Goal: Information Seeking & Learning: Learn about a topic

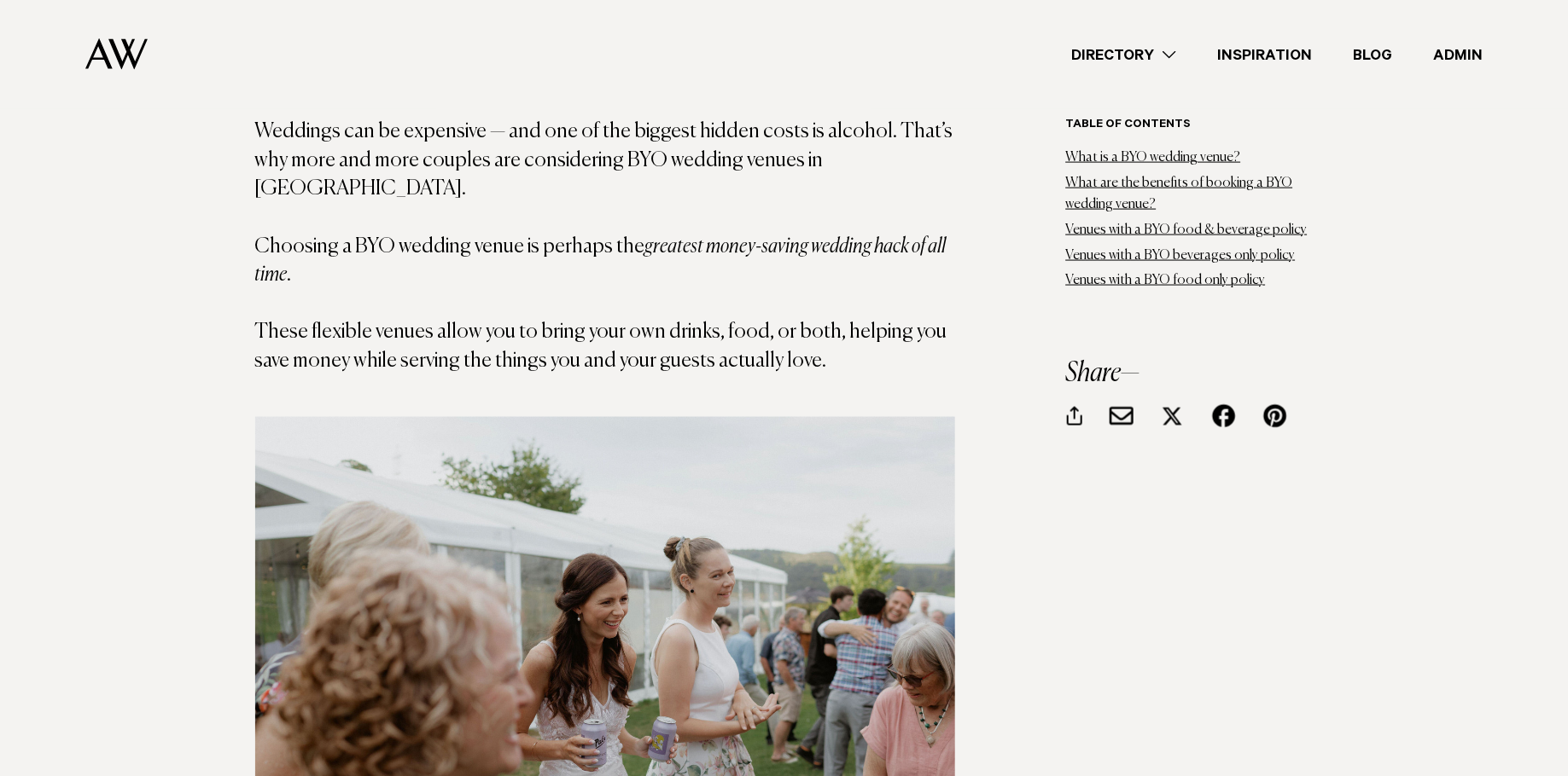
scroll to position [1617, 0]
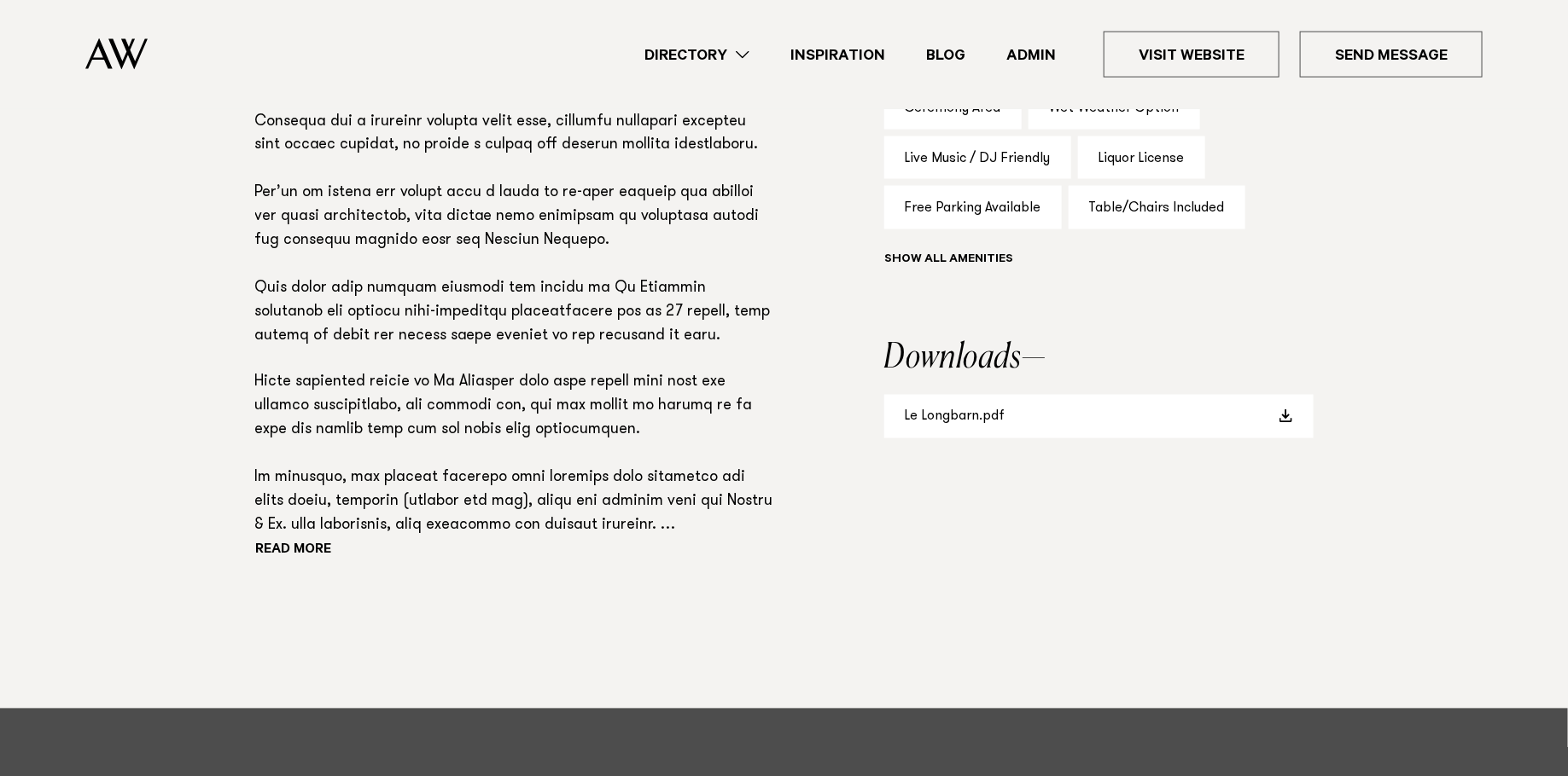
scroll to position [1207, 0]
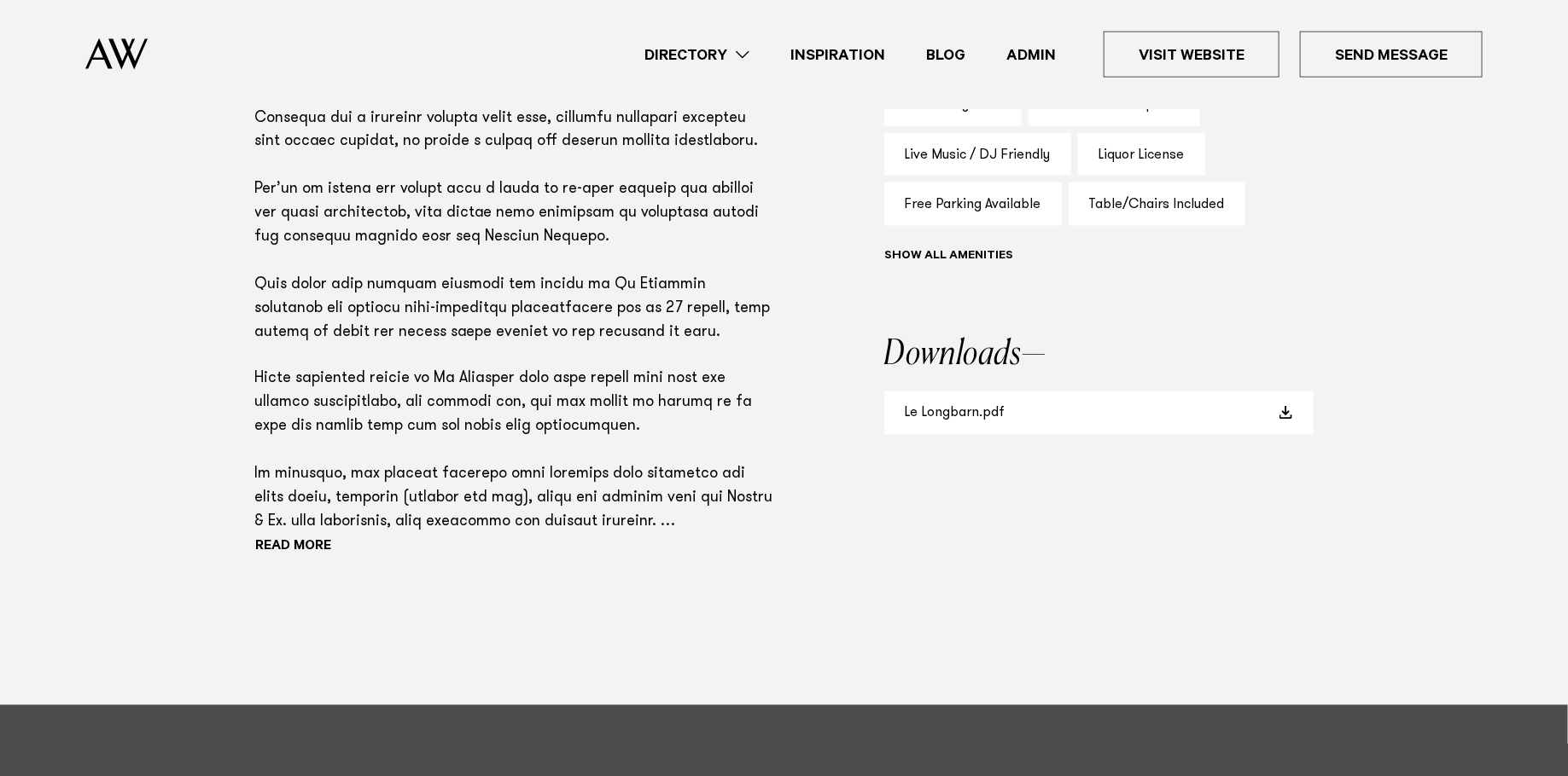
click at [296, 558] on div "Read more" at bounding box center [515, 311] width 519 height 501
click at [296, 550] on button "Read more" at bounding box center [332, 548] width 154 height 26
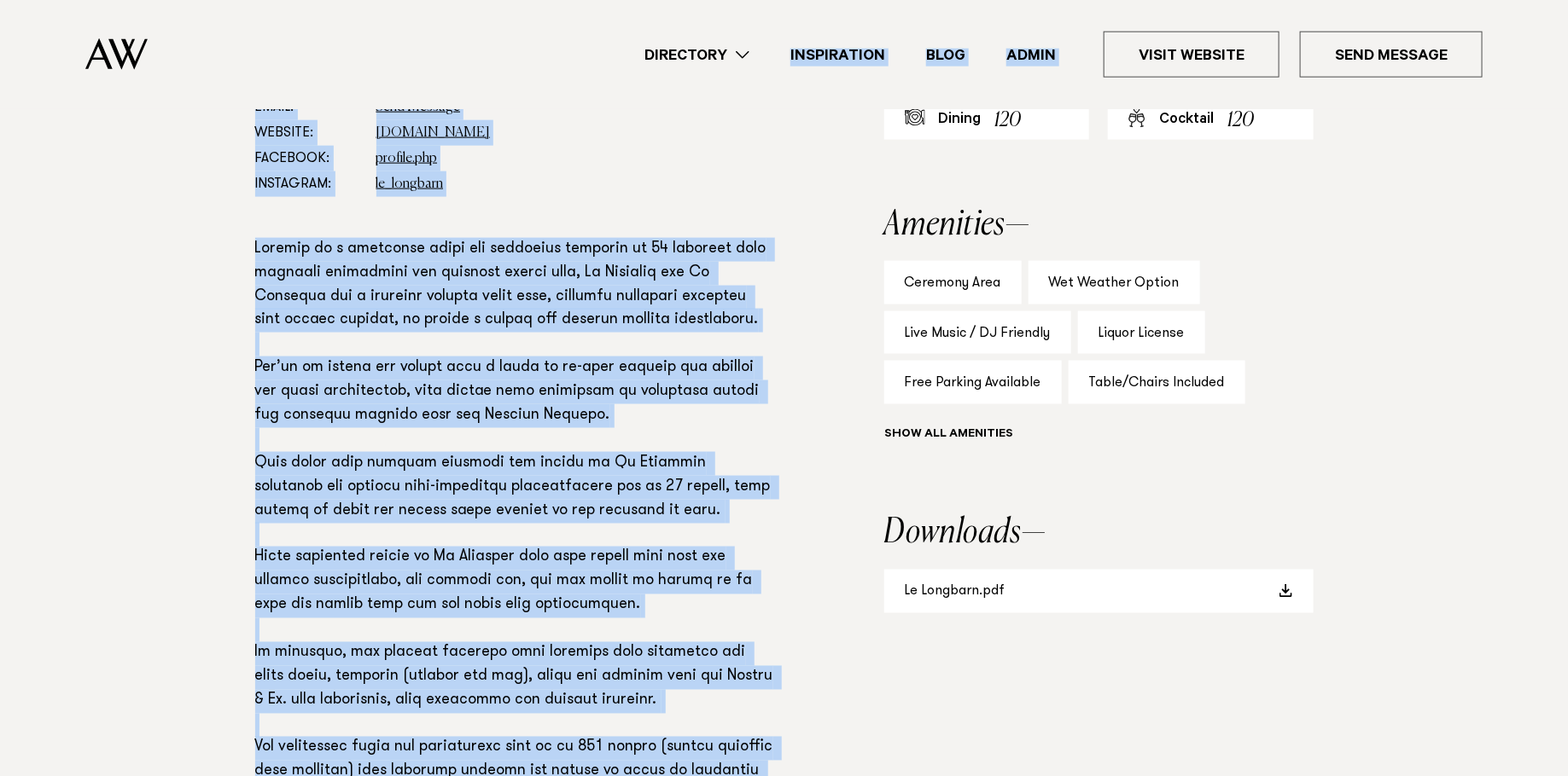
scroll to position [965, 0]
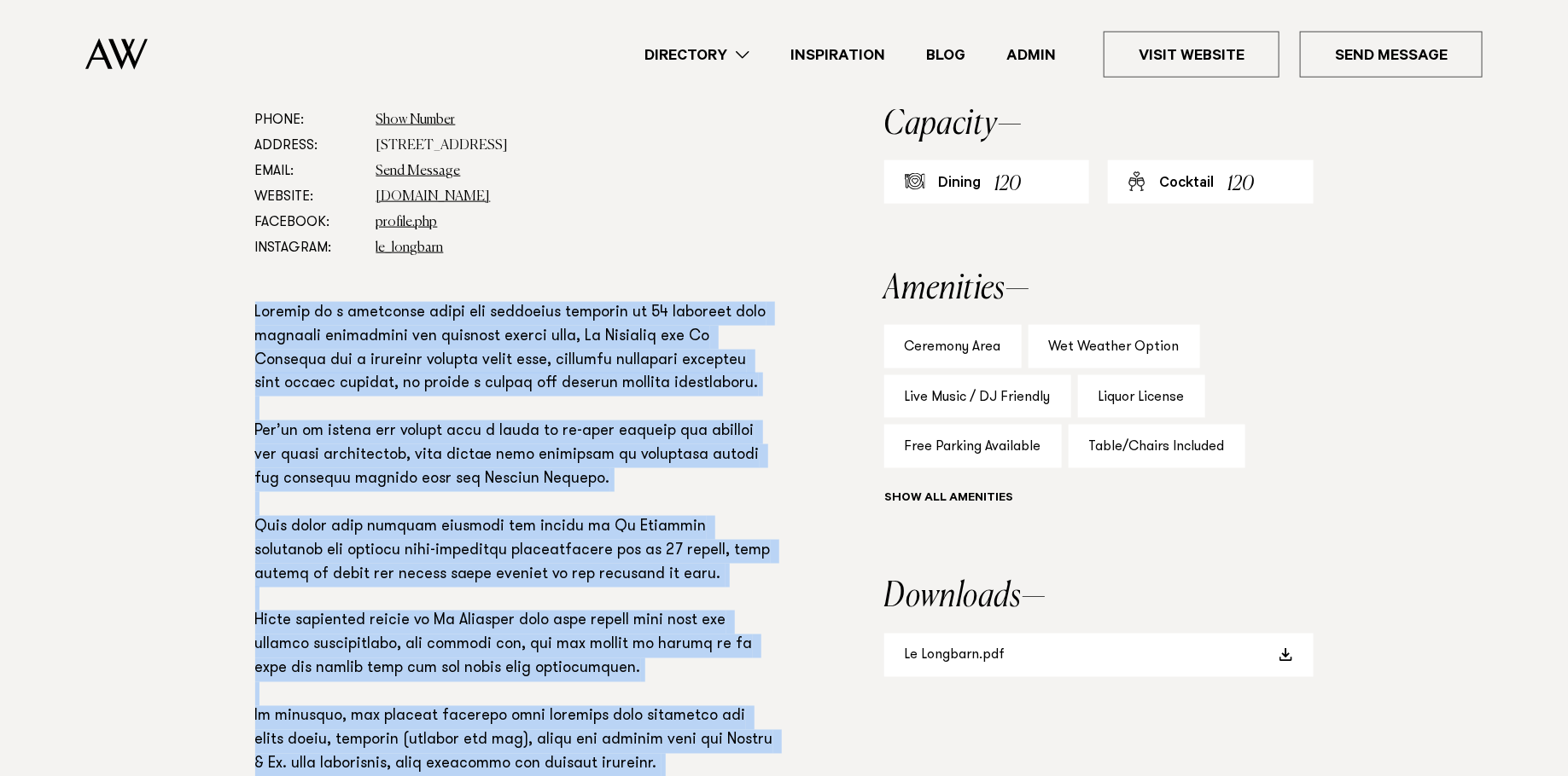
drag, startPoint x: 642, startPoint y: 700, endPoint x: 223, endPoint y: 302, distance: 577.9
click at [223, 302] on div "Phone: Show Number 021 440 002 Address: 44 Wharfe Road, Wellsford 0975 Email: S…" at bounding box center [784, 670] width 1202 height 1125
copy p "Sitting on a beautiful rural and undulated property of 56 hectares with stunnin…"
click at [1024, 53] on link "Admin" at bounding box center [1030, 55] width 91 height 23
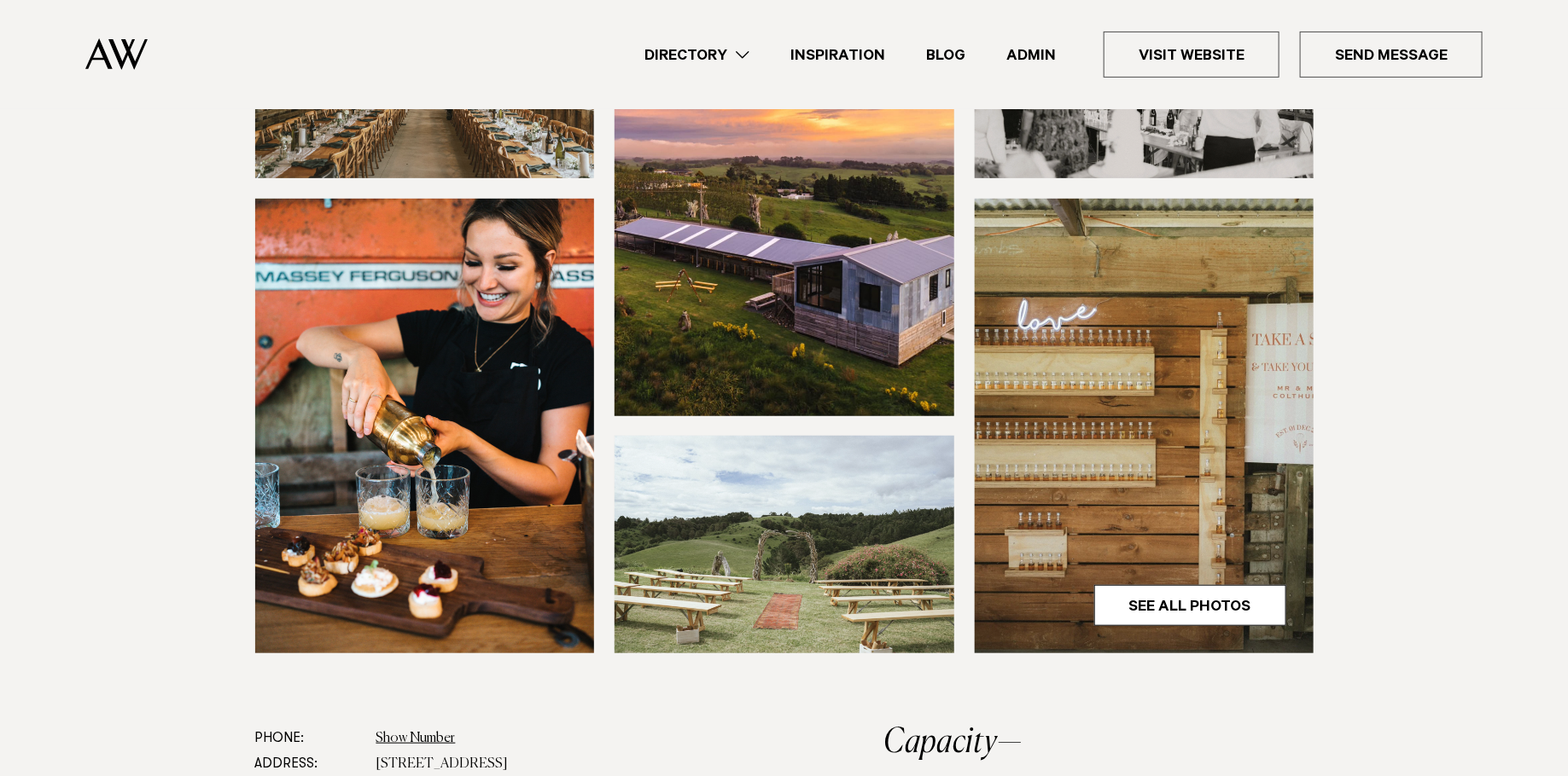
scroll to position [347, 0]
click at [778, 563] on img at bounding box center [784, 543] width 340 height 217
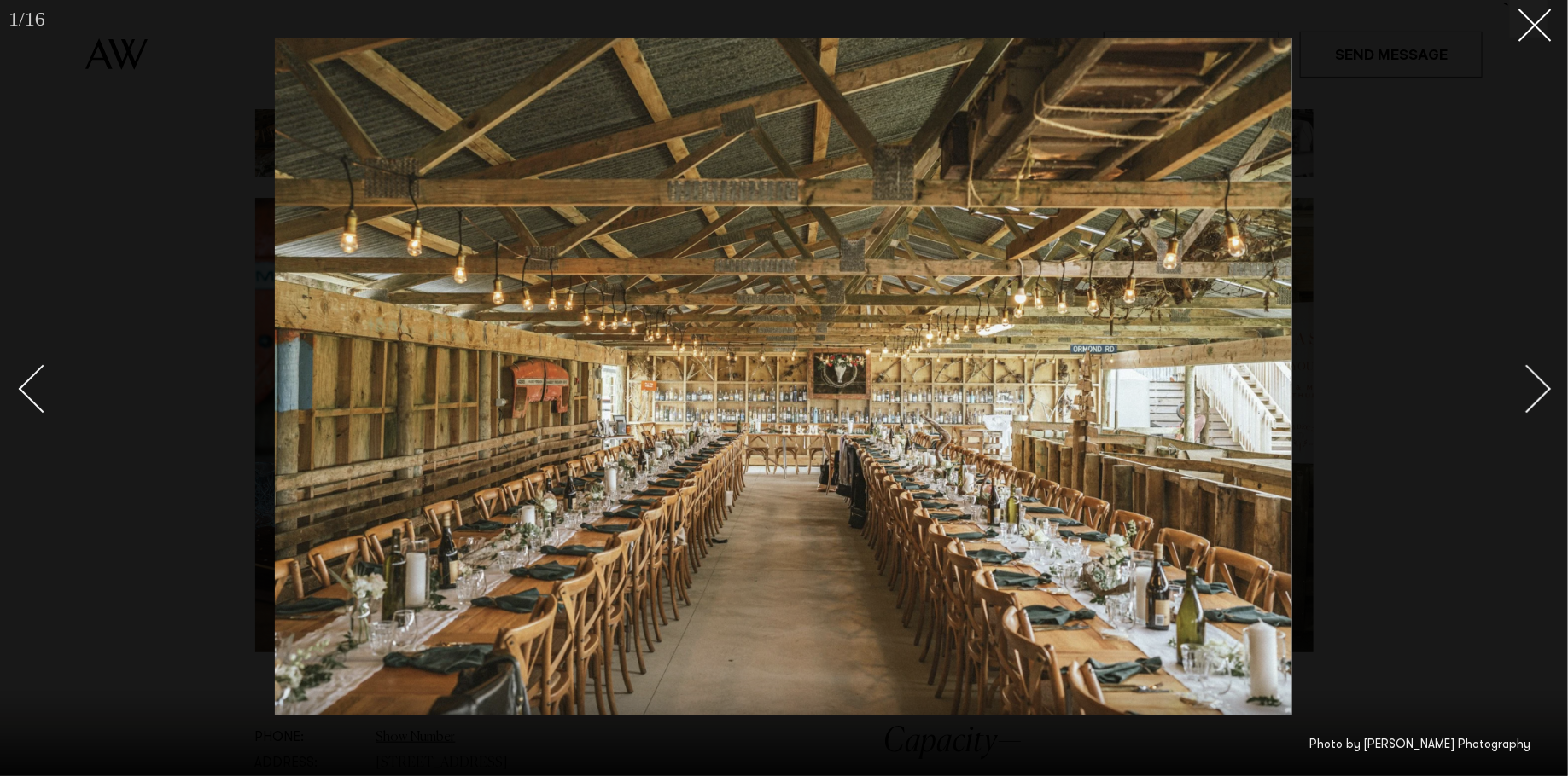
click at [121, 308] on div at bounding box center [784, 388] width 1568 height 776
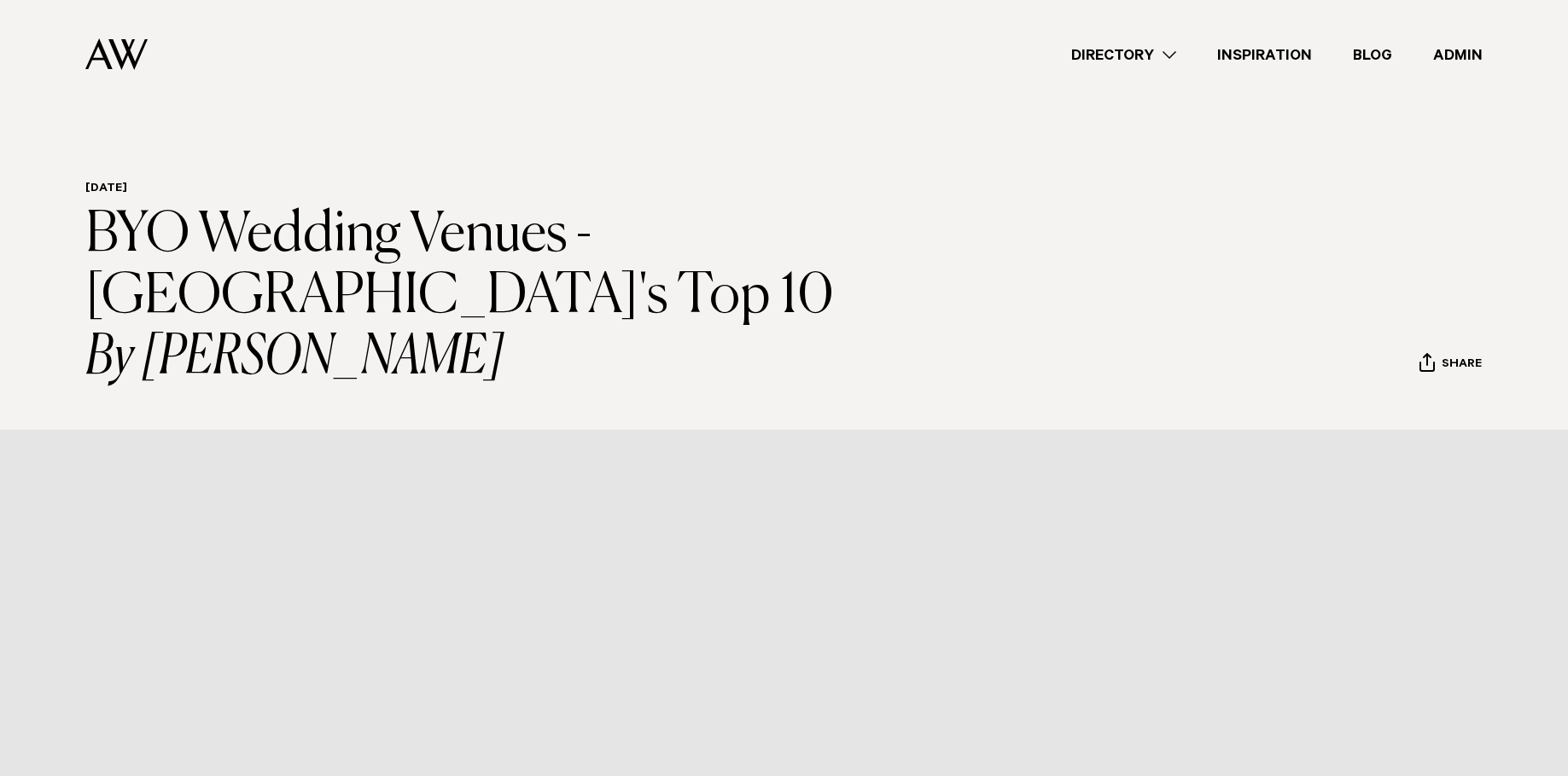
scroll to position [1617, 0]
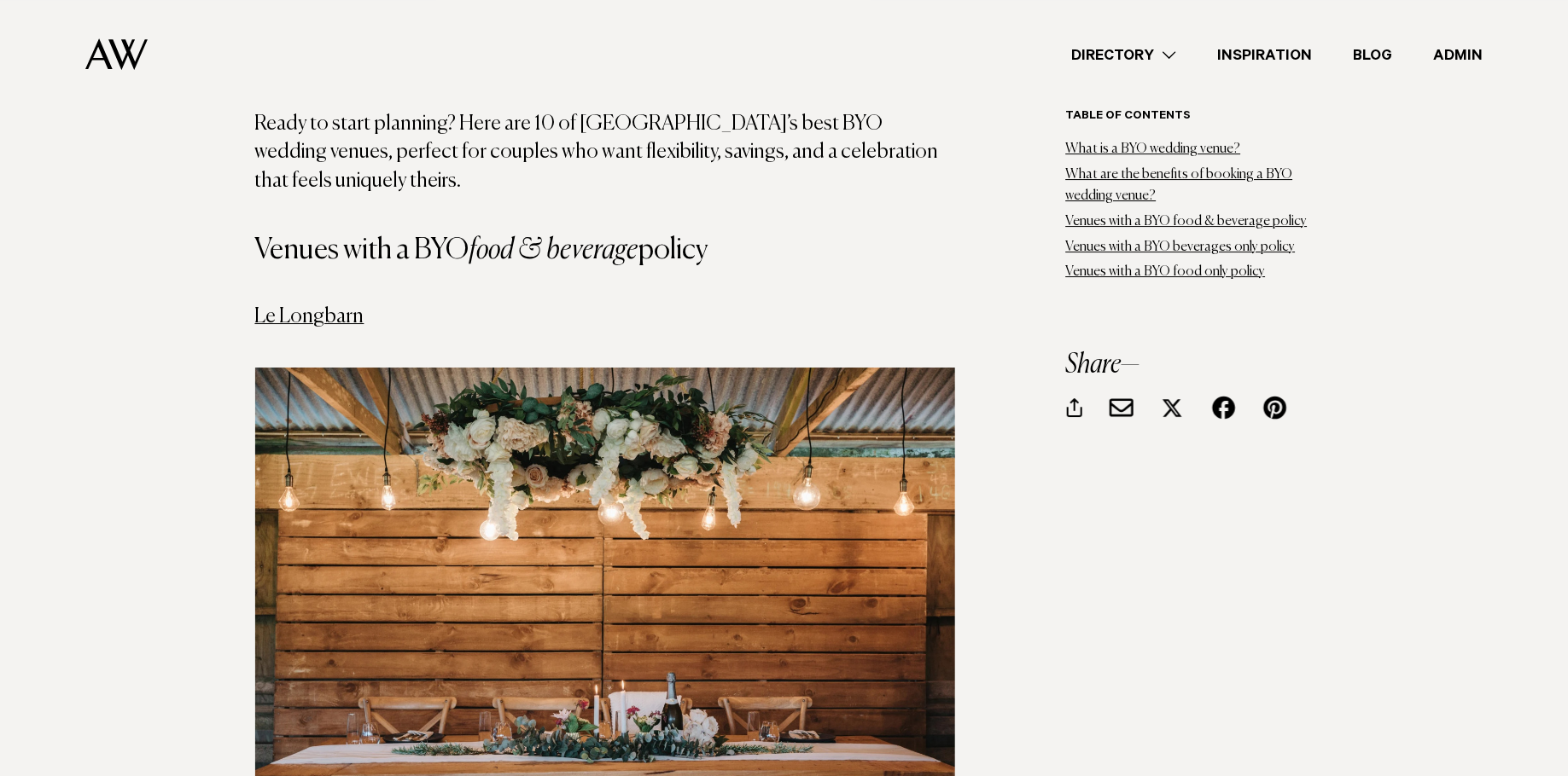
scroll to position [2696, 0]
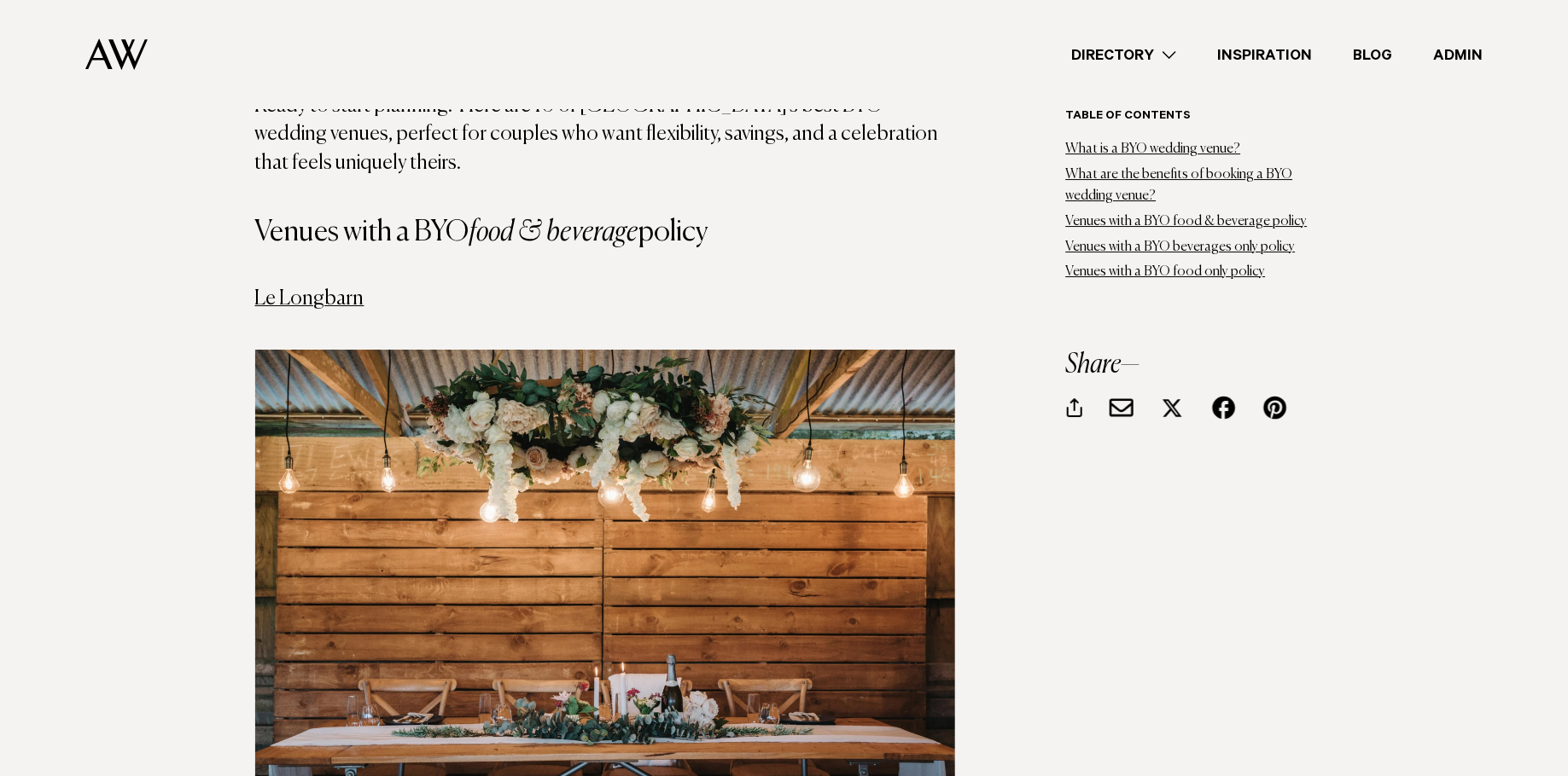
click at [533, 514] on img at bounding box center [606, 574] width 700 height 448
click at [335, 288] on link "Le Longbarn" at bounding box center [310, 297] width 110 height 20
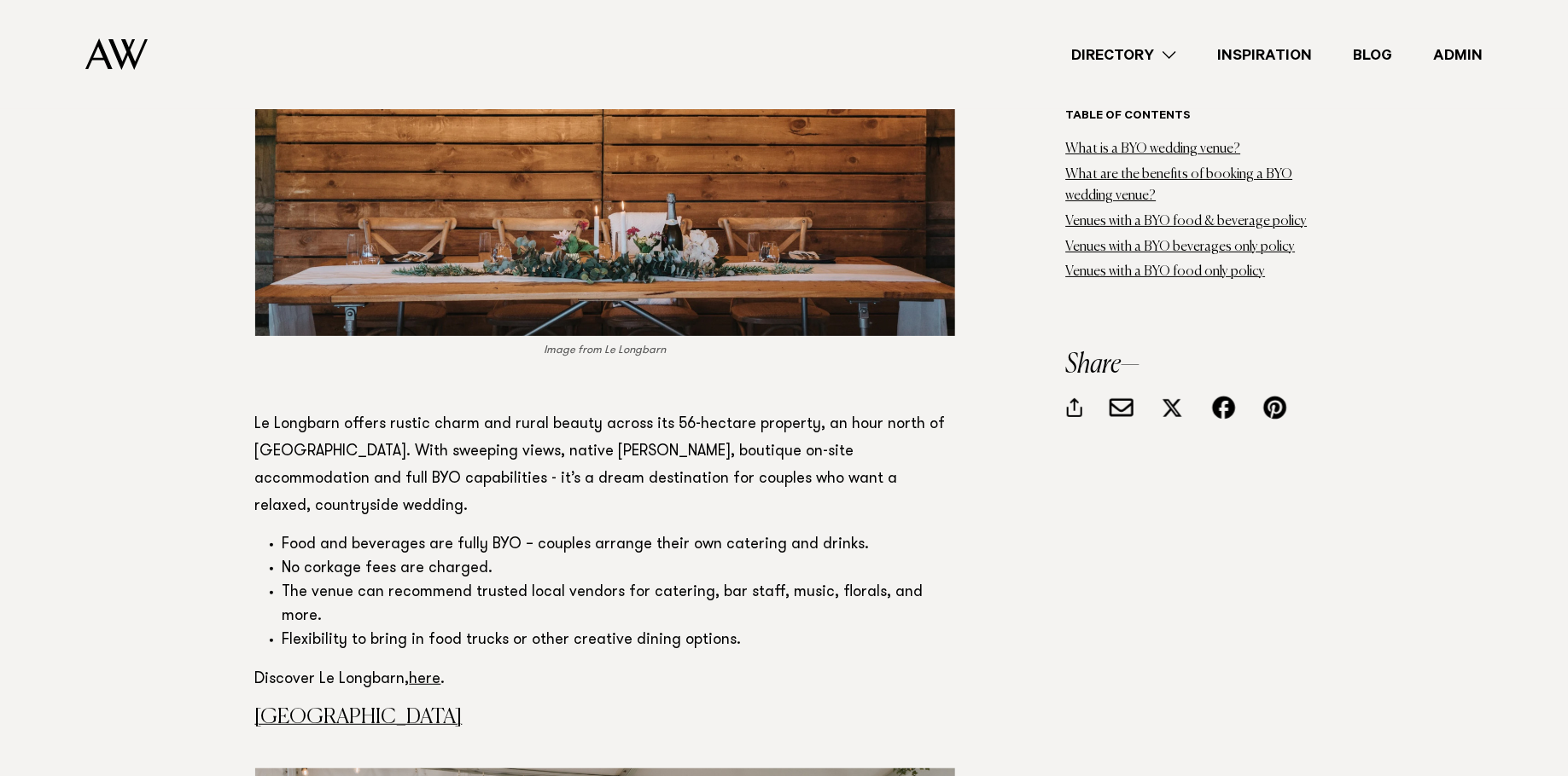
scroll to position [3166, 0]
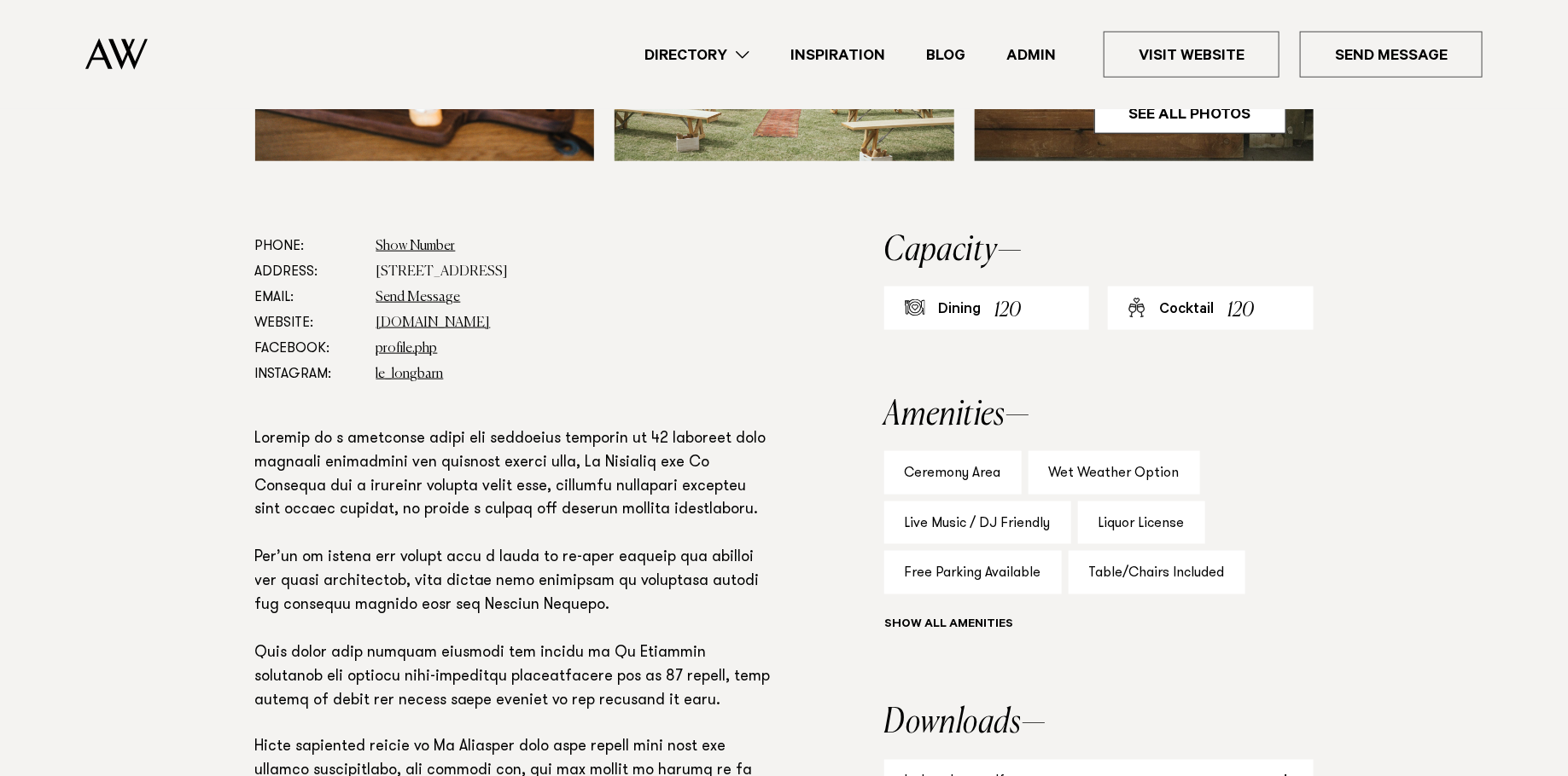
scroll to position [846, 0]
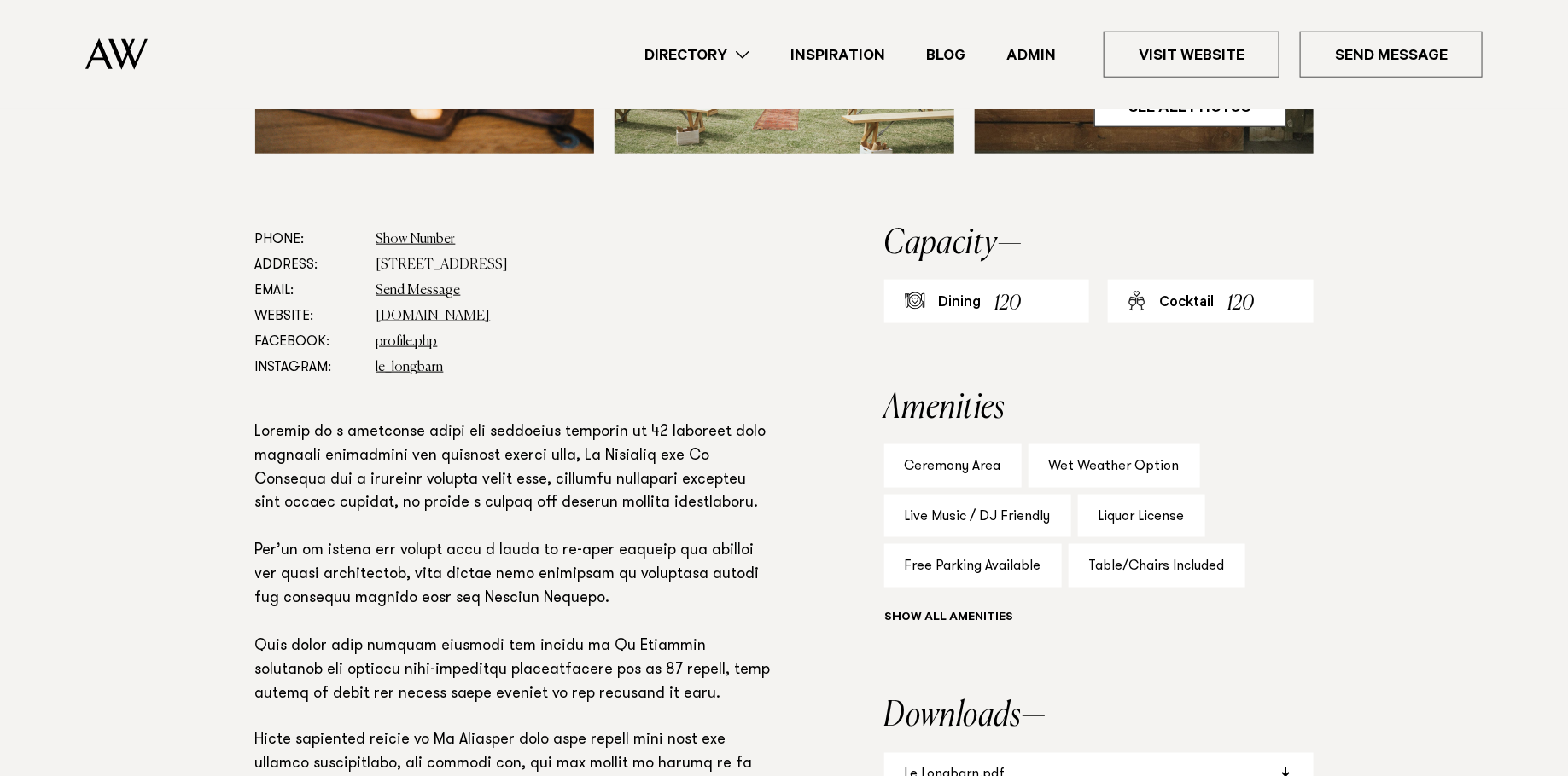
click at [423, 256] on dd "[STREET_ADDRESS]" at bounding box center [575, 265] width 398 height 26
copy dl "44 Wharfe Road, Wellsford 0975"
click at [825, 273] on div "Phone: Show Number 021 440 002 Address: 44 Wharfe Road, Wellsford 0975 Email: S…" at bounding box center [784, 611] width 1202 height 768
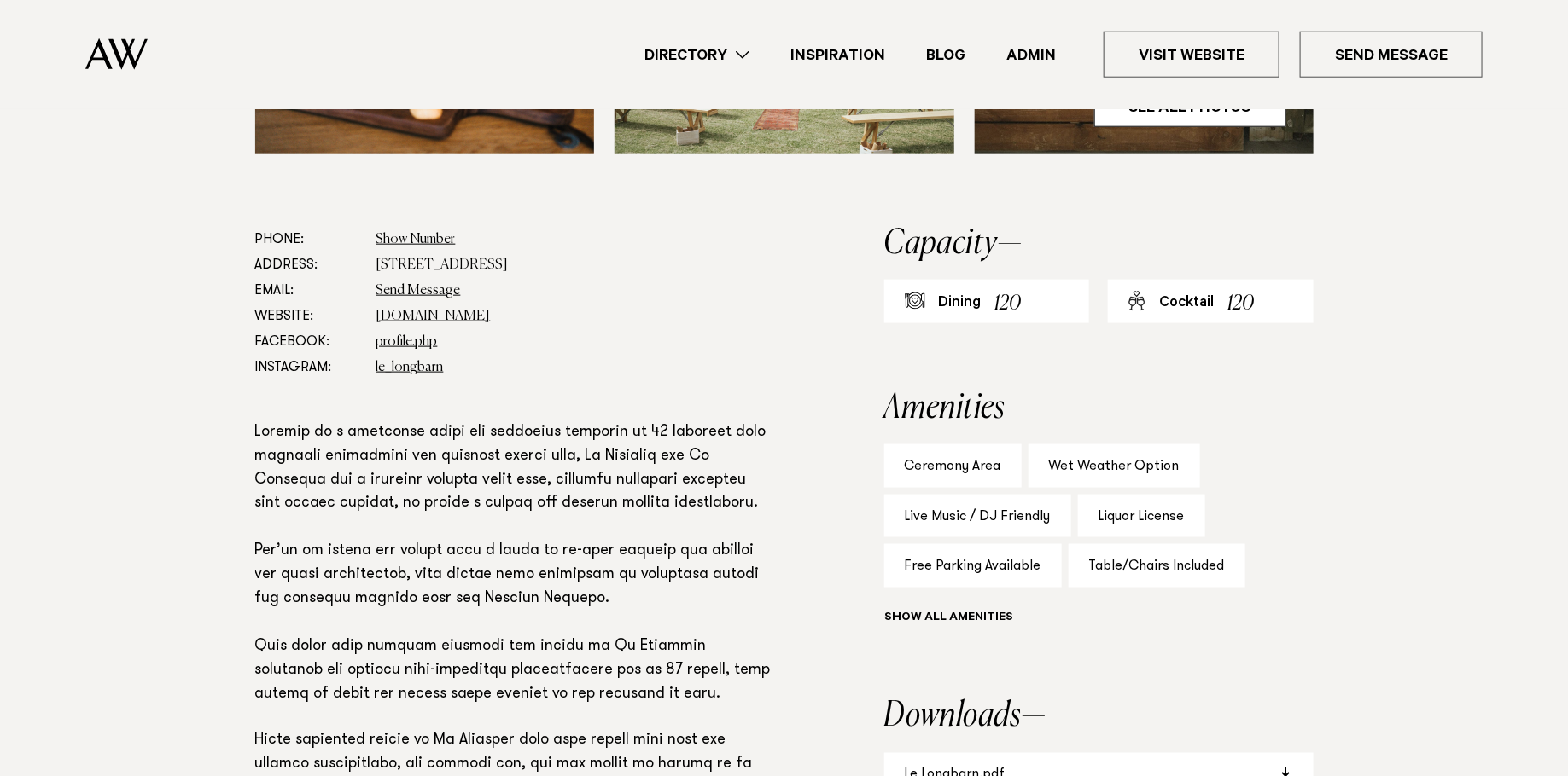
click at [760, 493] on p at bounding box center [515, 659] width 519 height 476
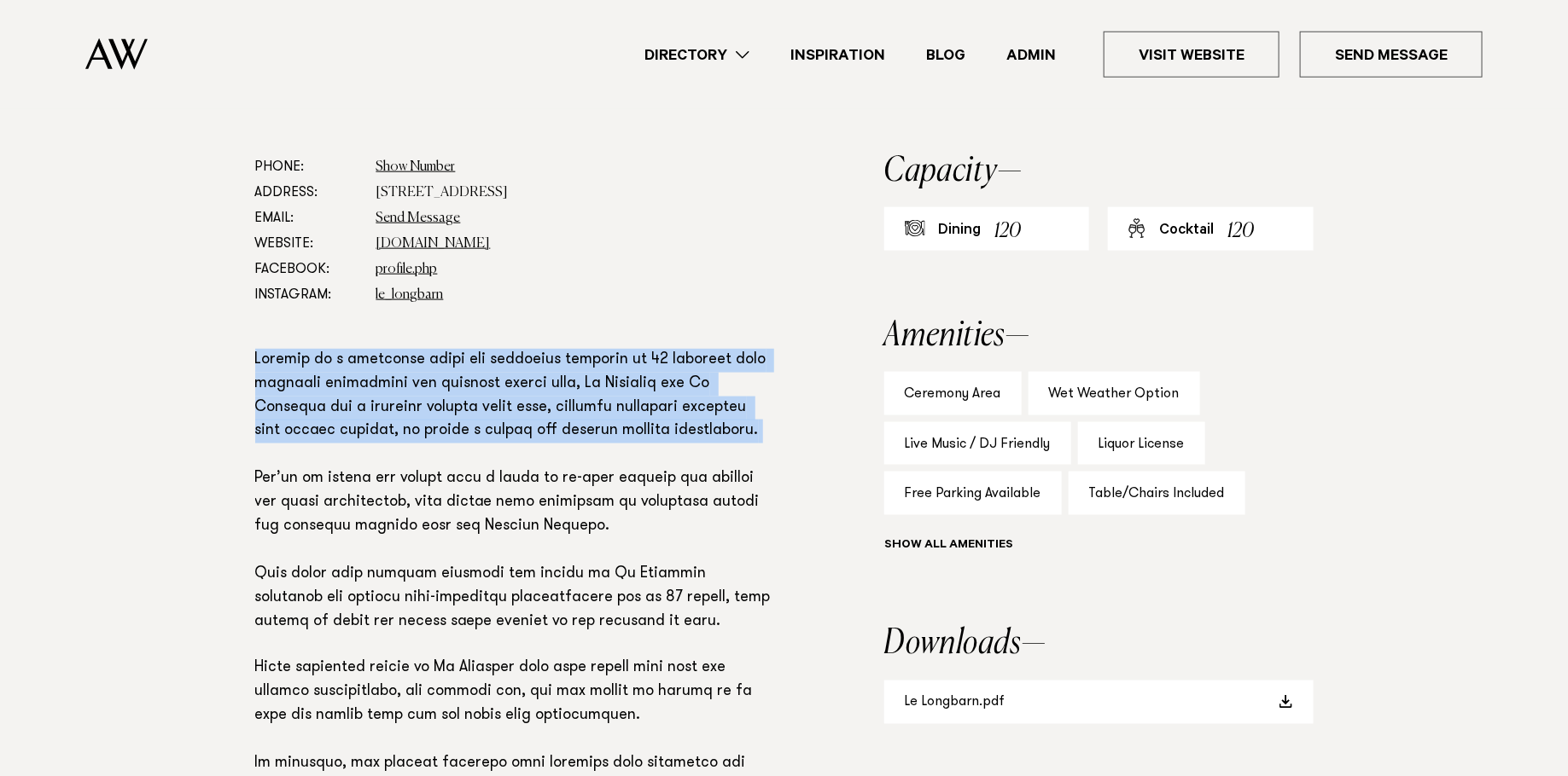
scroll to position [953, 0]
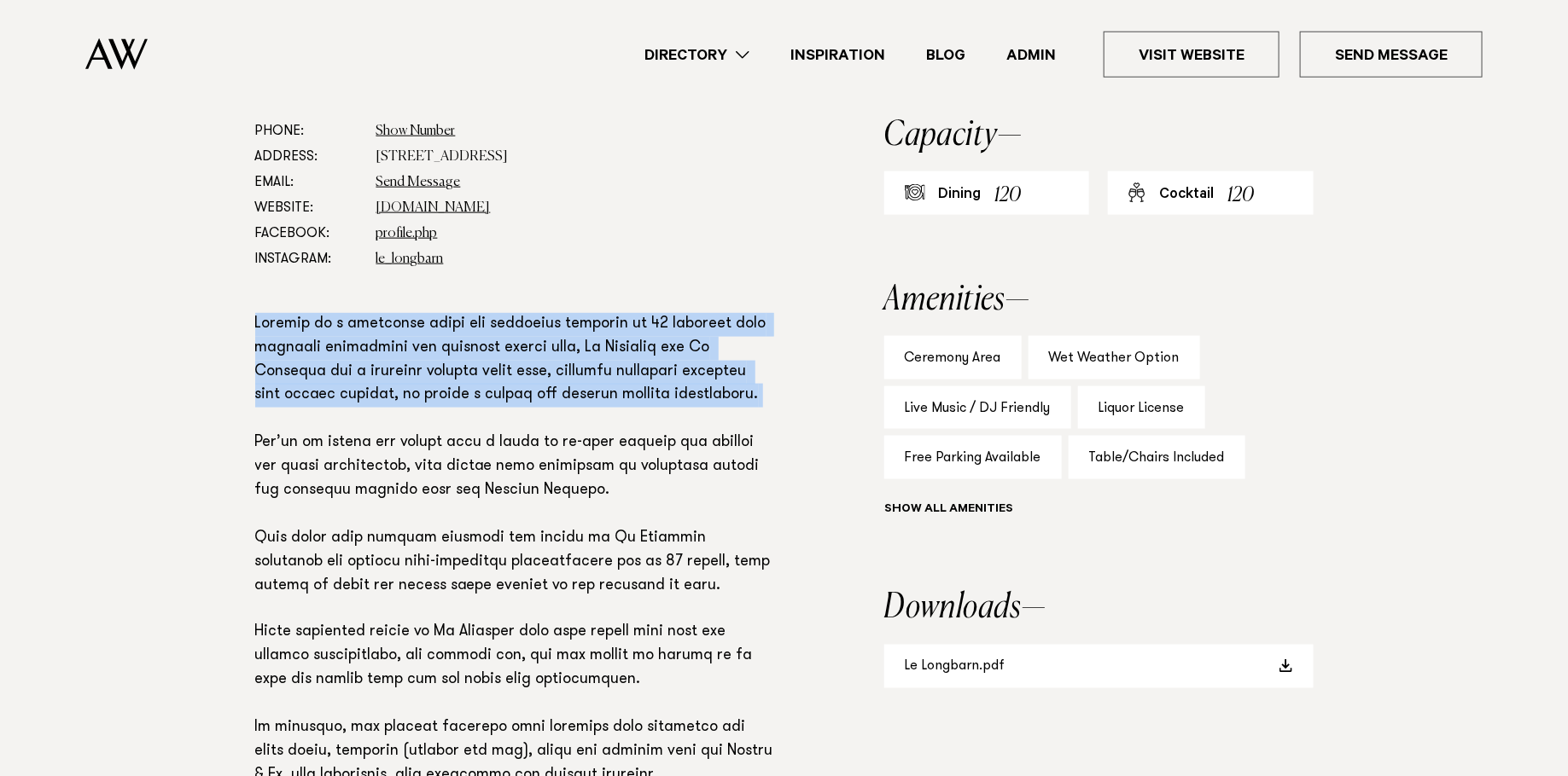
click at [675, 646] on p at bounding box center [515, 550] width 519 height 476
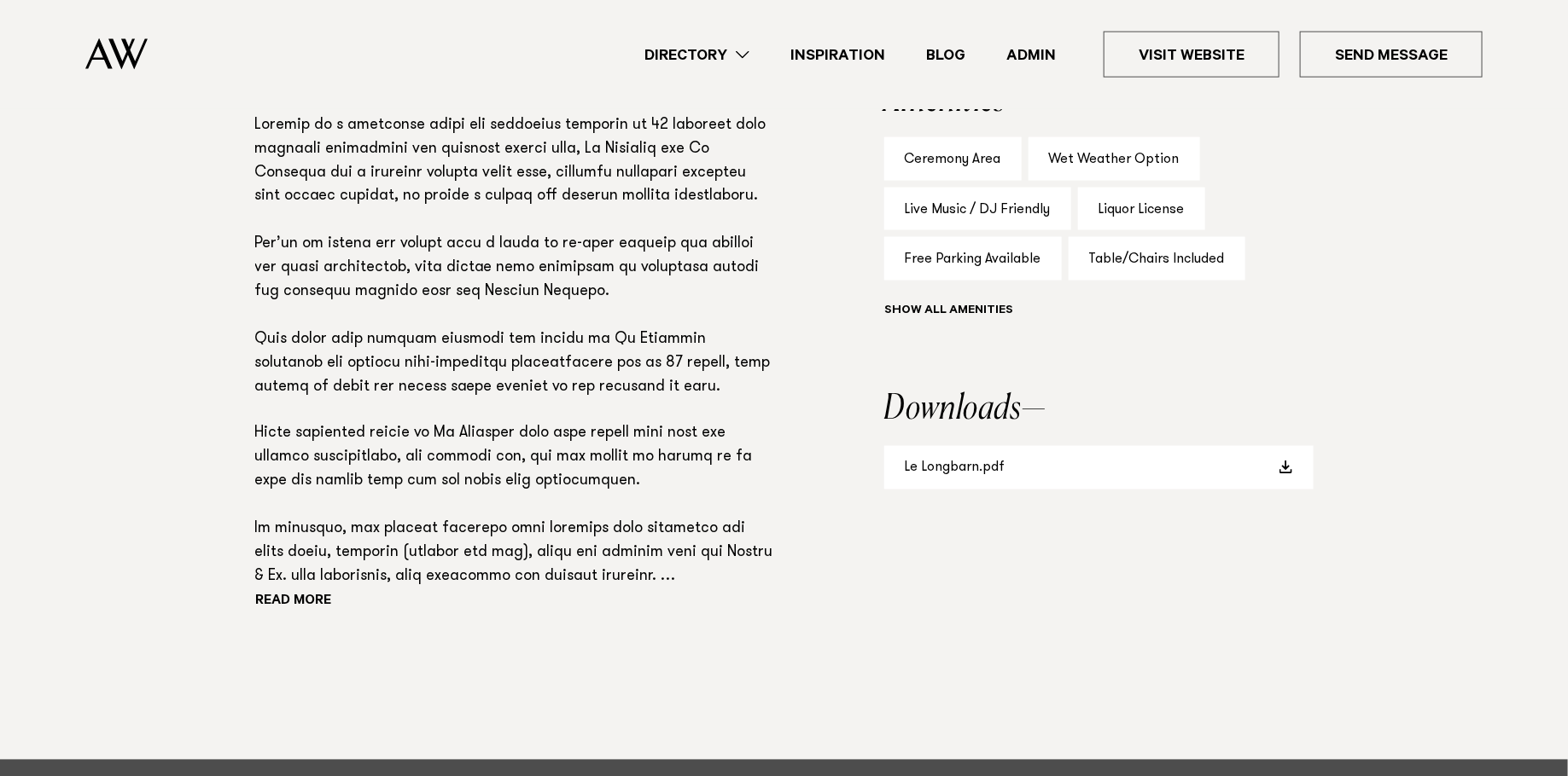
scroll to position [1154, 0]
click at [300, 597] on button "Read more" at bounding box center [332, 602] width 154 height 26
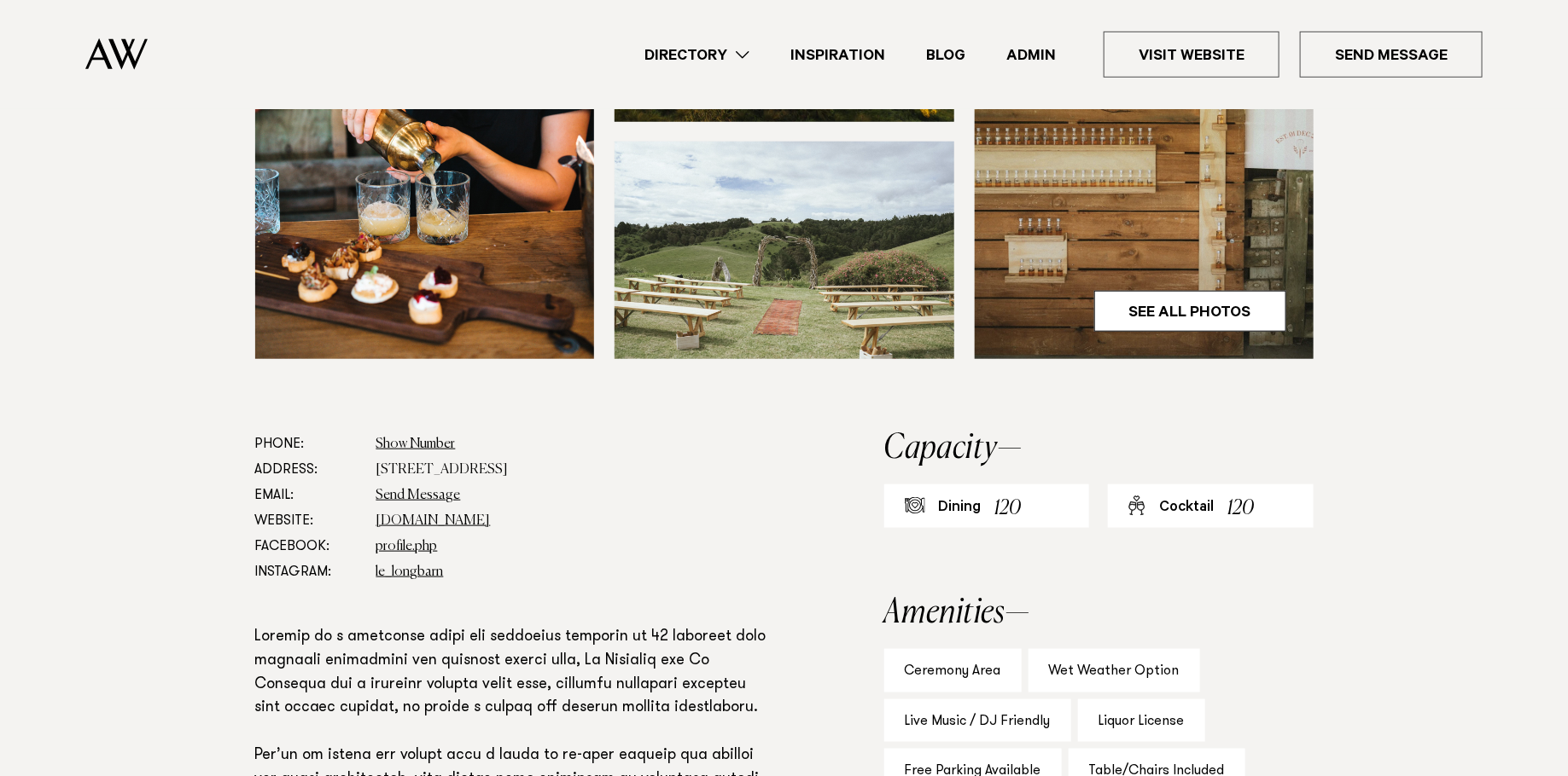
scroll to position [710, 0]
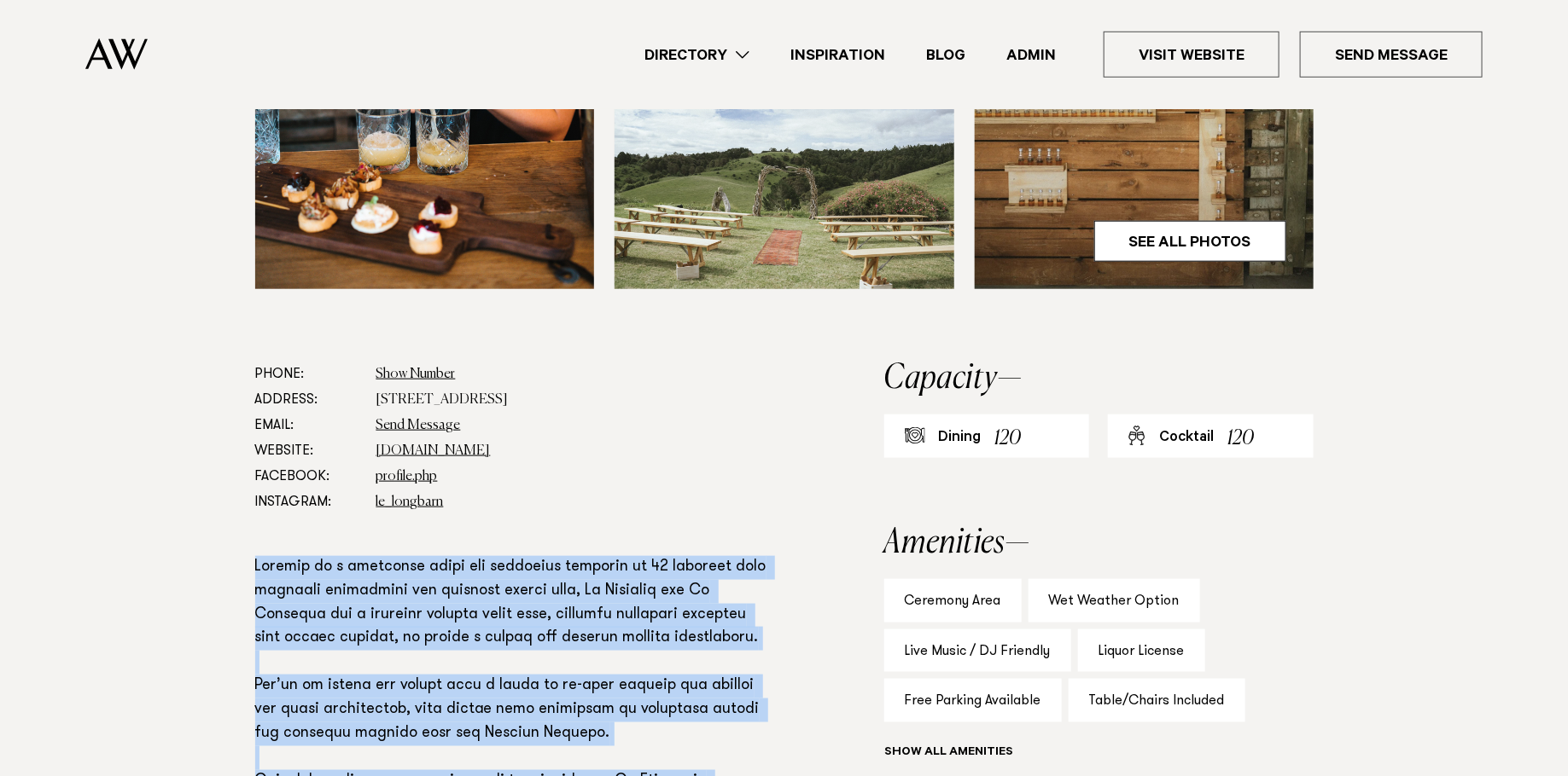
drag, startPoint x: 636, startPoint y: 585, endPoint x: 244, endPoint y: 565, distance: 392.5
copy p "Sitting on a beautiful rural and undulated property of 56 hectares with stunnin…"
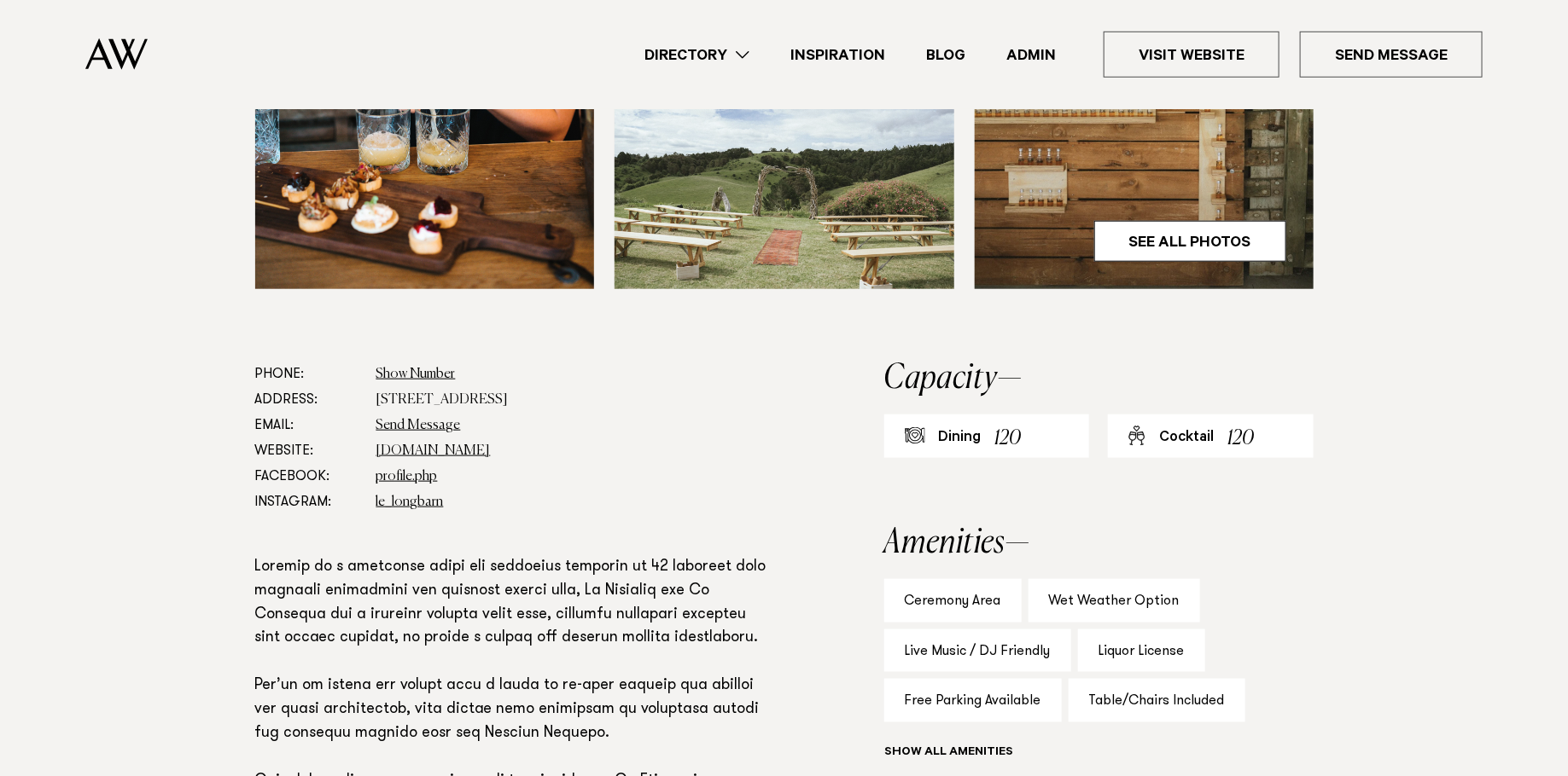
drag, startPoint x: 692, startPoint y: 586, endPoint x: 322, endPoint y: 615, distance: 371.1
copy p "Le Woolshed"
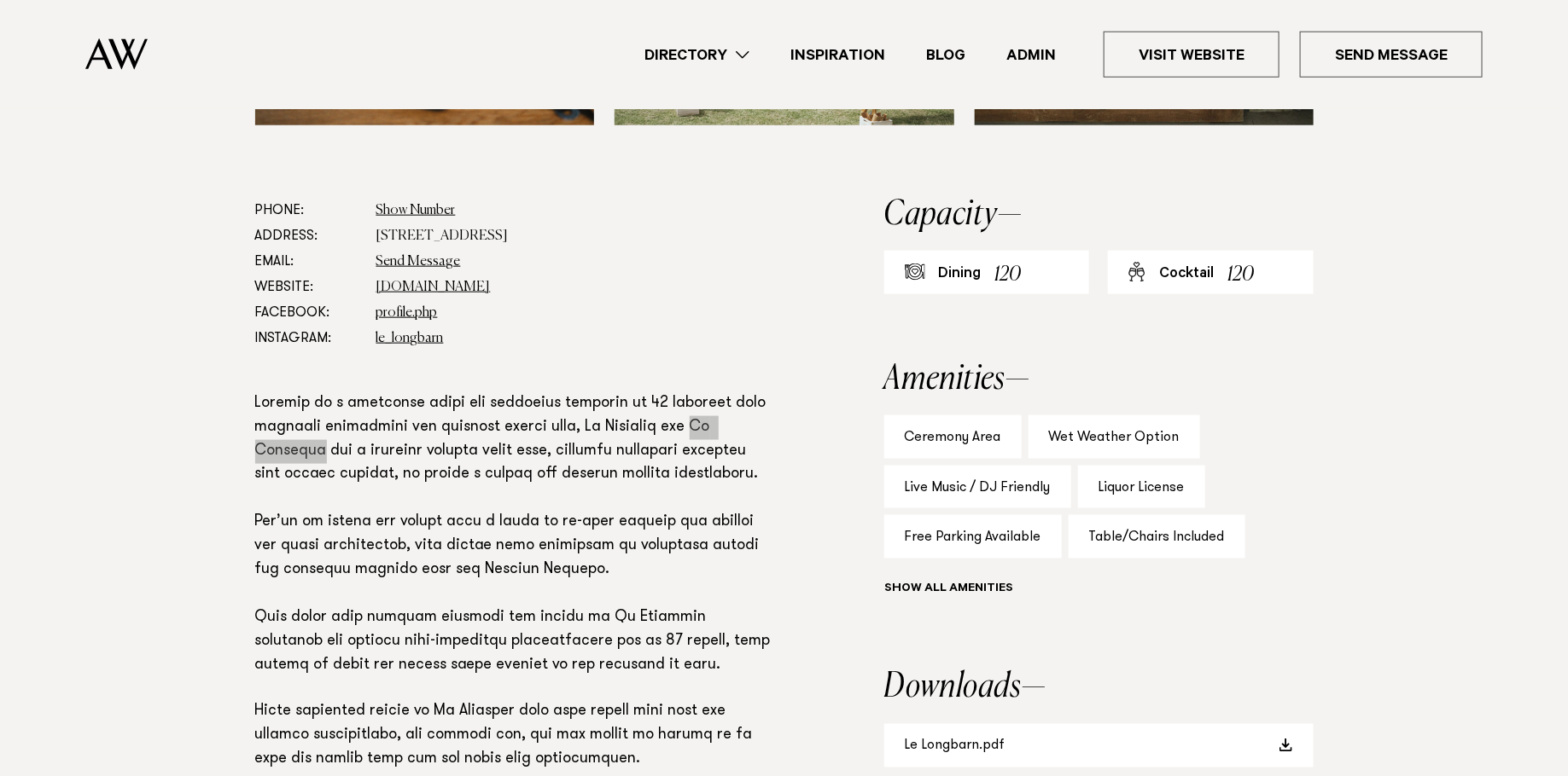
scroll to position [878, 0]
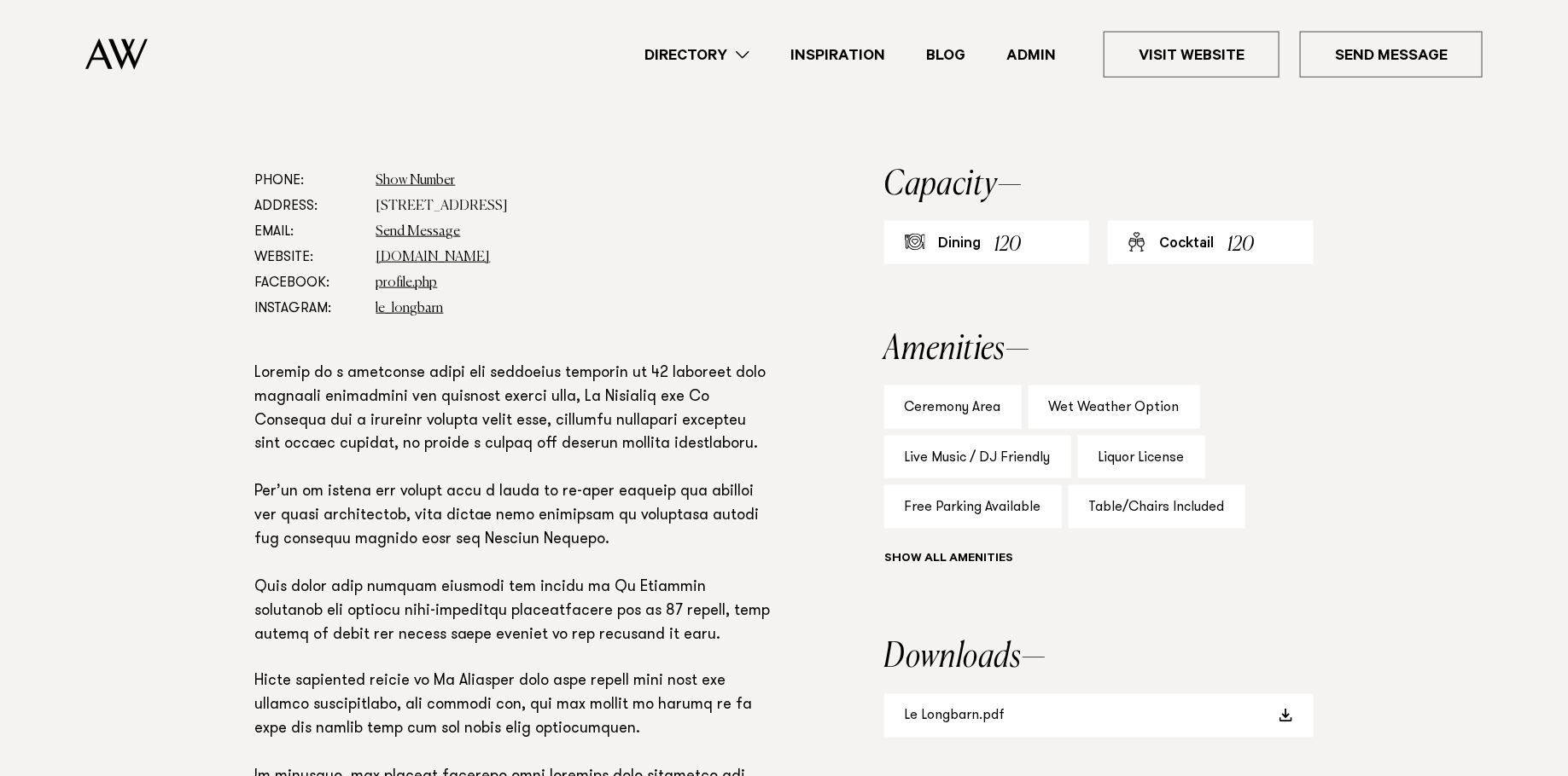
scroll to position [907, 0]
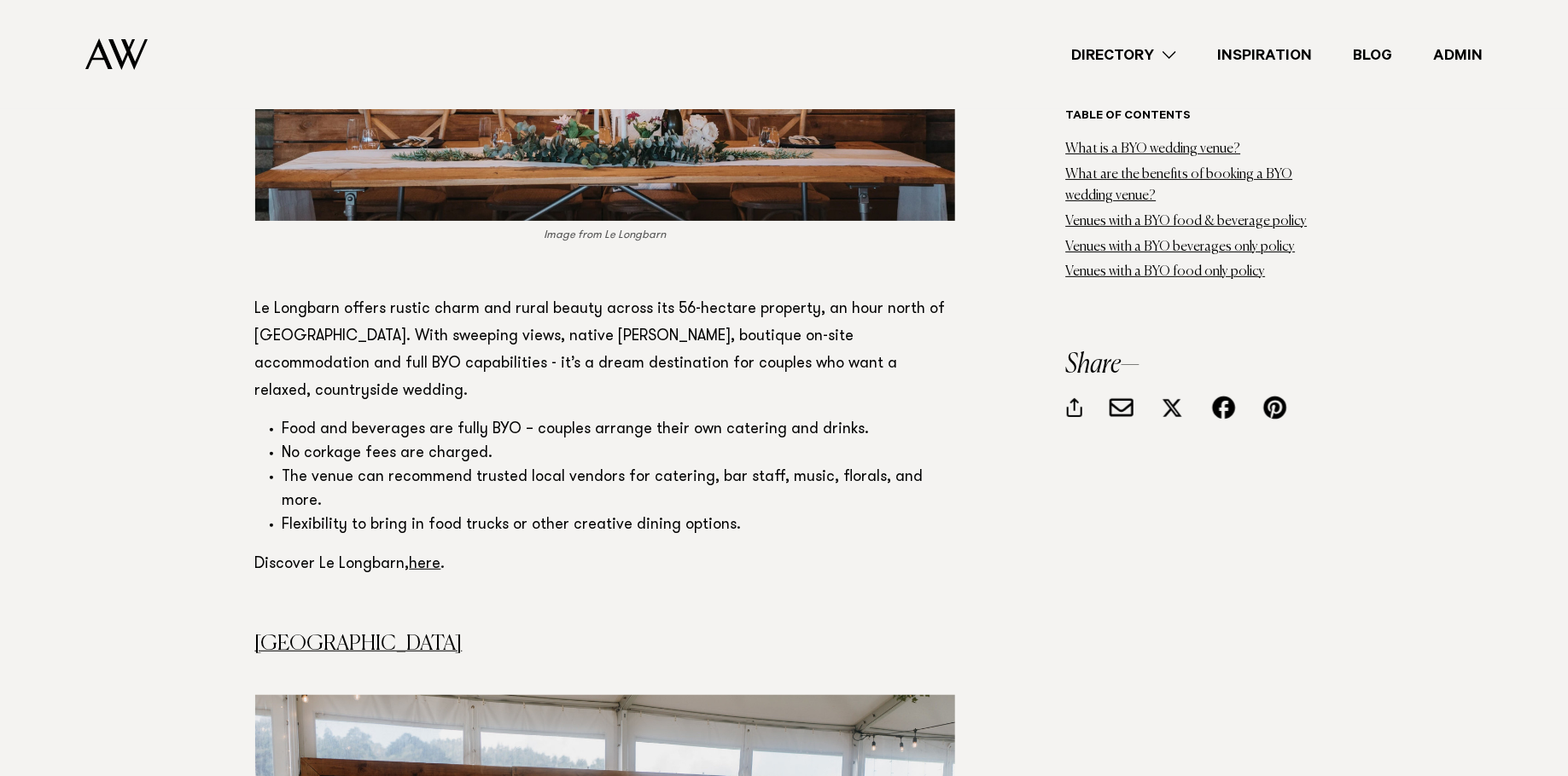
scroll to position [3257, 0]
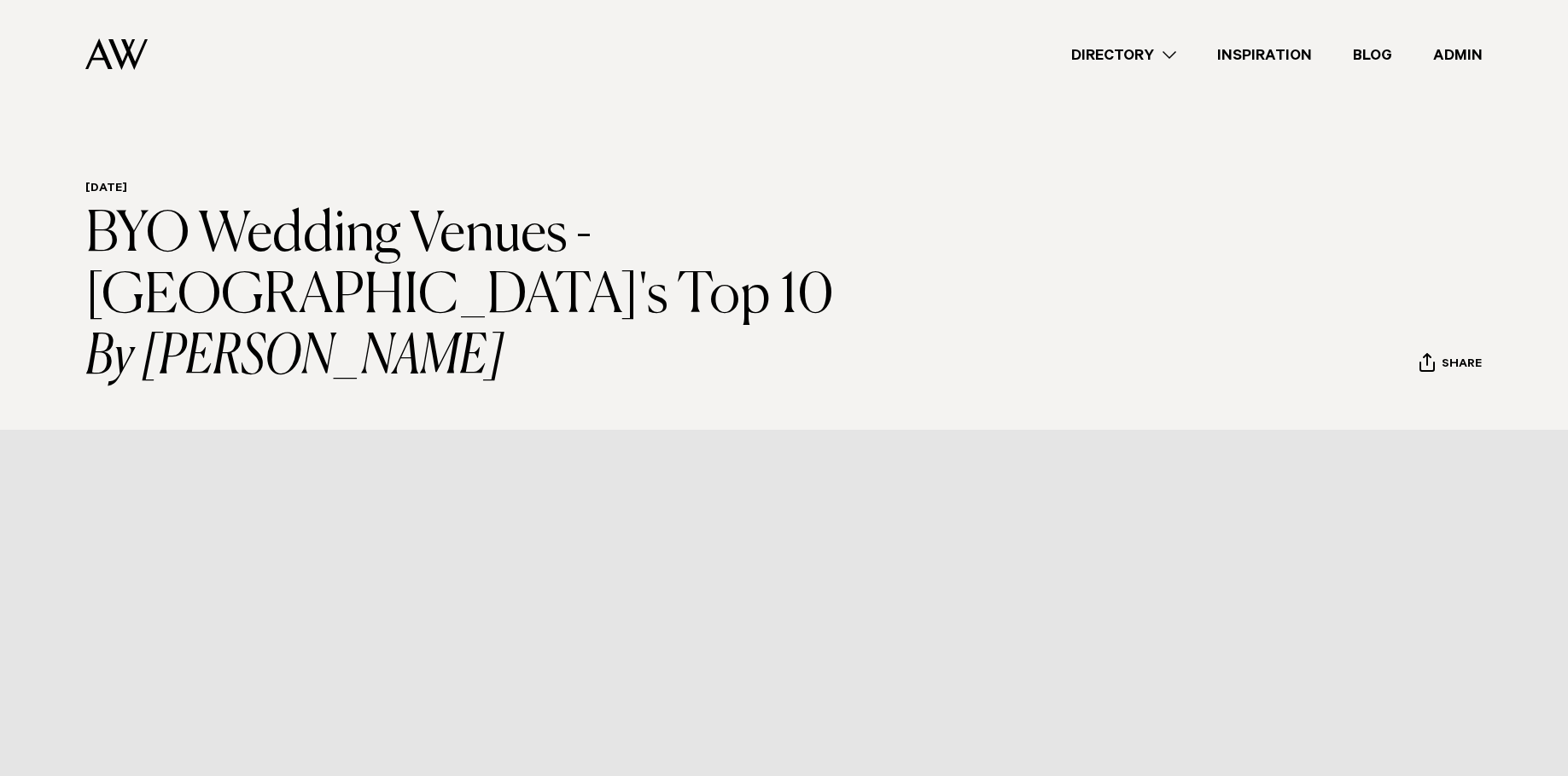
scroll to position [3257, 0]
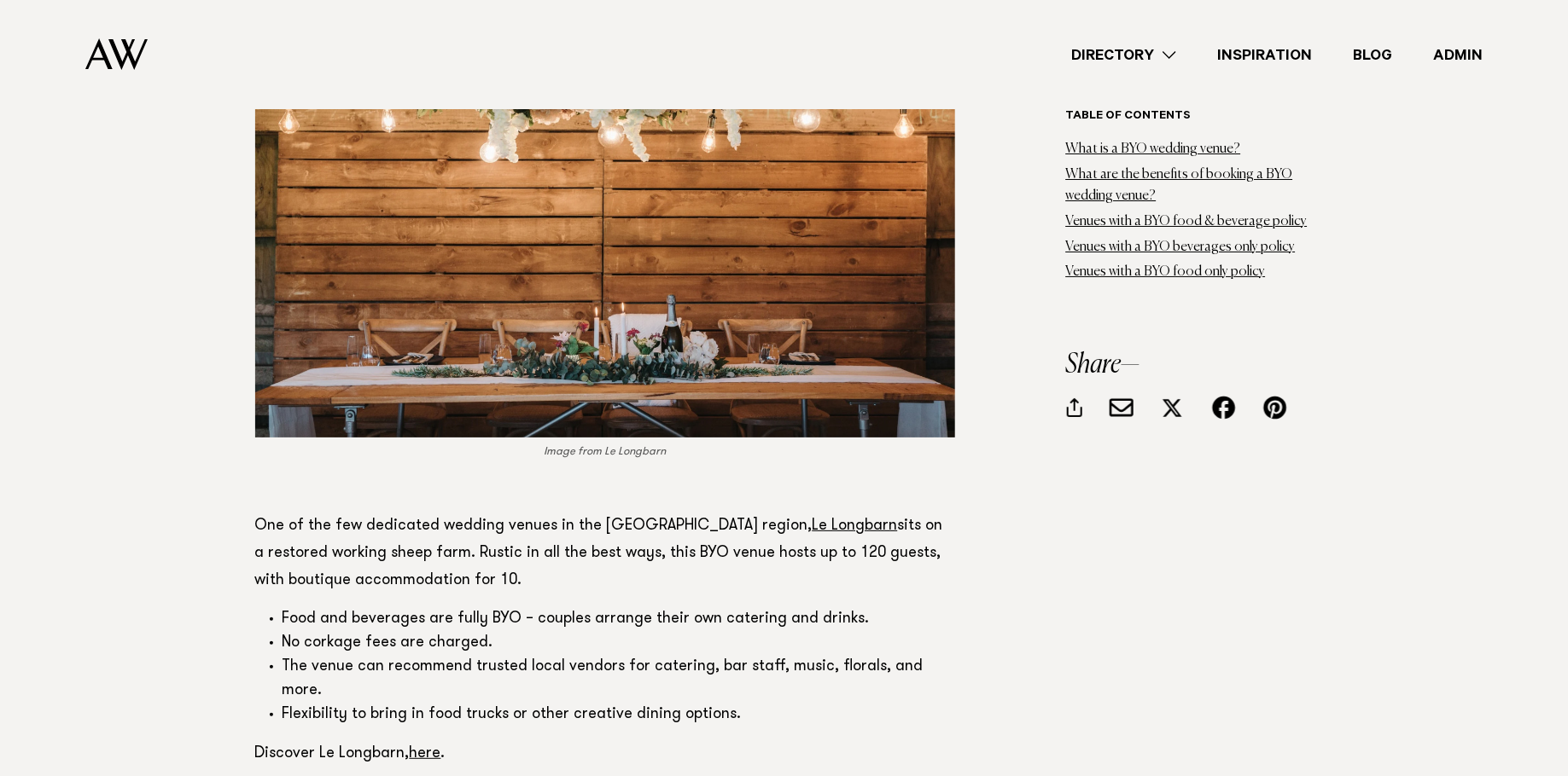
scroll to position [3050, 0]
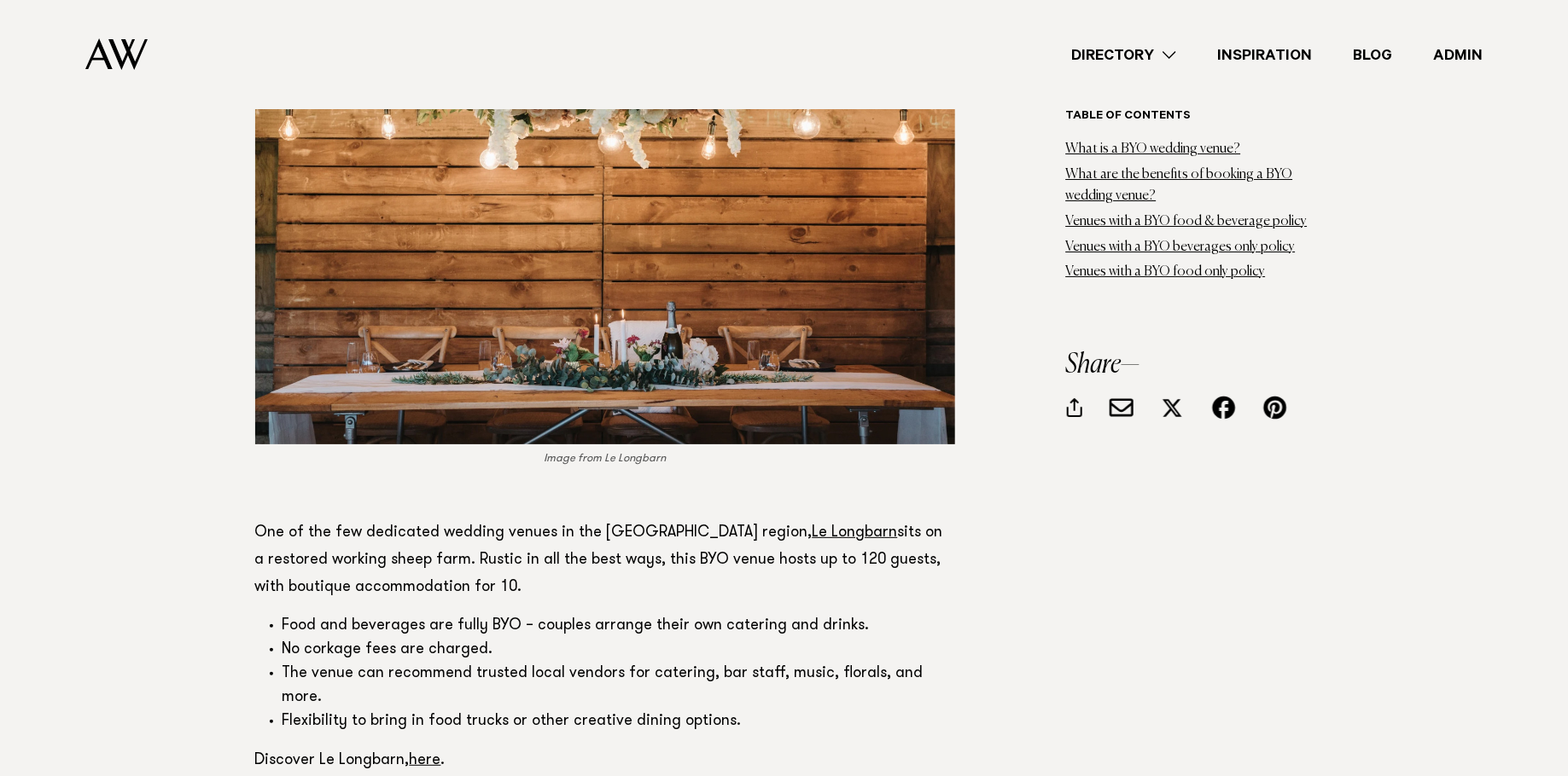
click at [774, 520] on p "One of the few dedicated wedding venues in the Kaipara Harbour region, Le Longb…" at bounding box center [606, 561] width 700 height 82
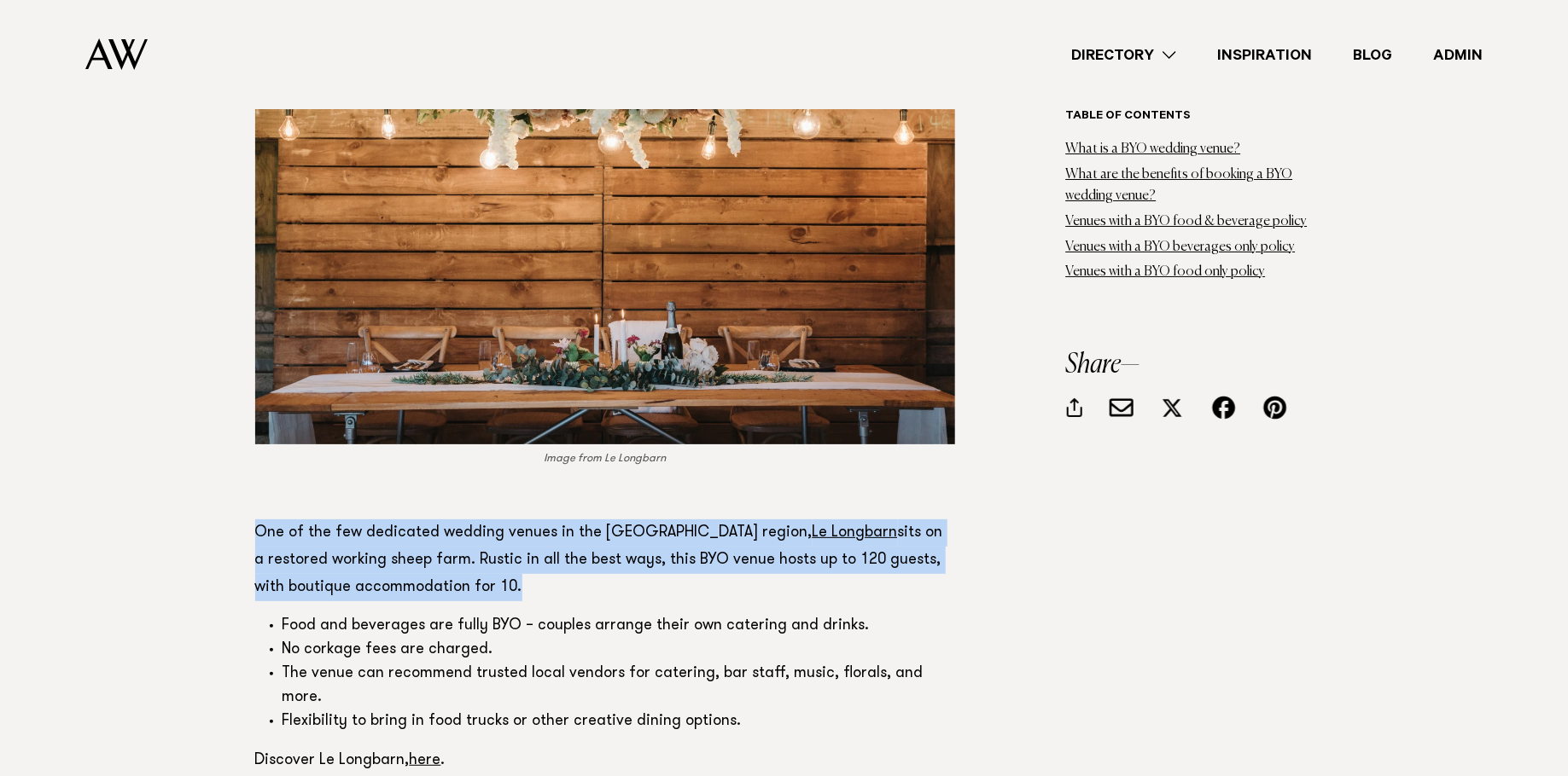
drag, startPoint x: 522, startPoint y: 527, endPoint x: 236, endPoint y: 479, distance: 290.0
copy p "One of the few dedicated wedding venues in the Kaipara Harbour region, Le Longb…"
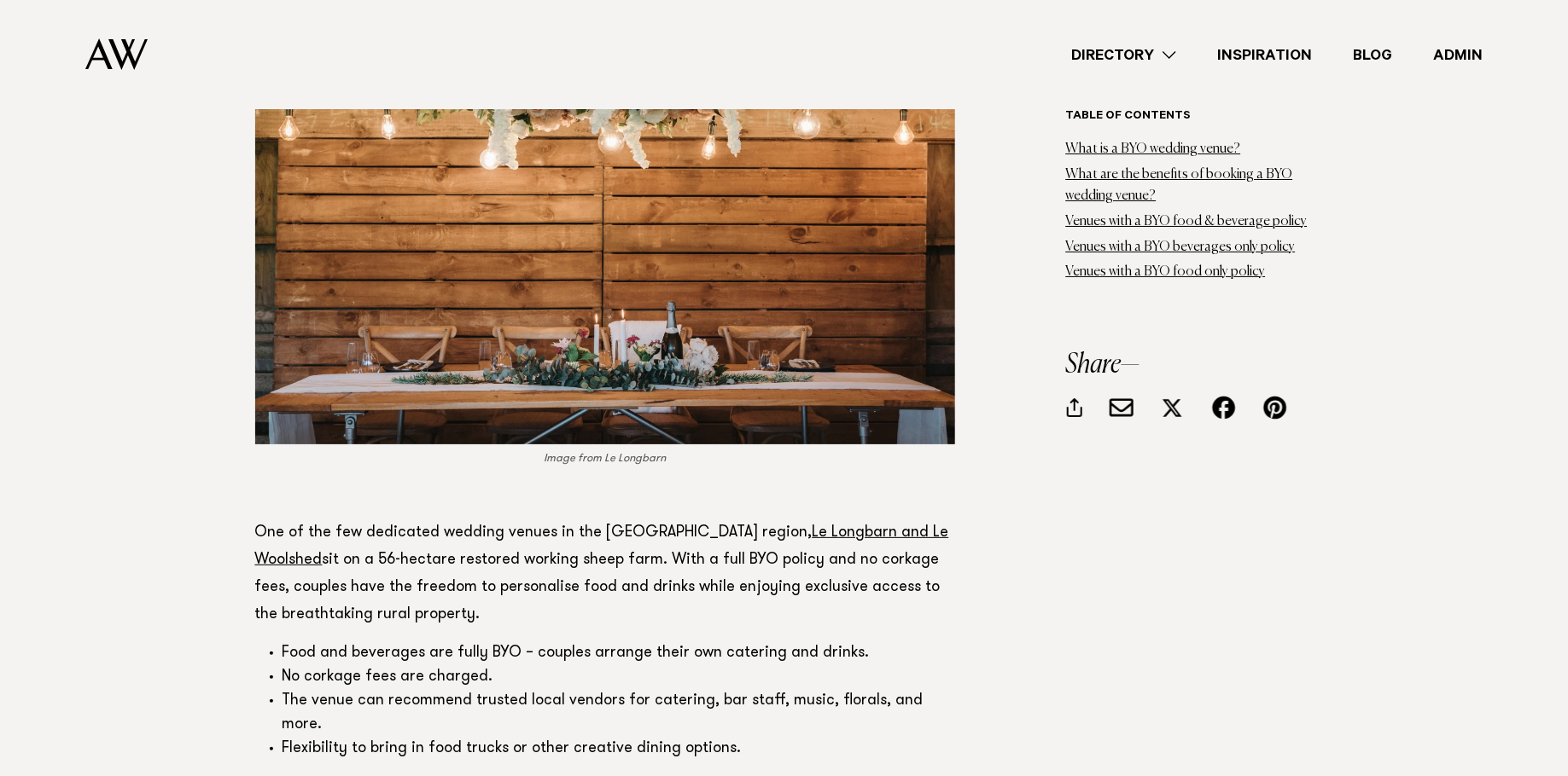
scroll to position [3050, 0]
click at [858, 525] on link "Le Longbarn and Le Woolshed" at bounding box center [602, 546] width 693 height 43
click at [565, 520] on p "One of the few dedicated wedding venues in the Kaipara Harbour region, Le Longb…" at bounding box center [606, 574] width 700 height 110
click at [577, 774] on p "Discover Le Longbarn, here ." at bounding box center [606, 787] width 700 height 28
click at [434, 775] on link "here" at bounding box center [424, 788] width 31 height 15
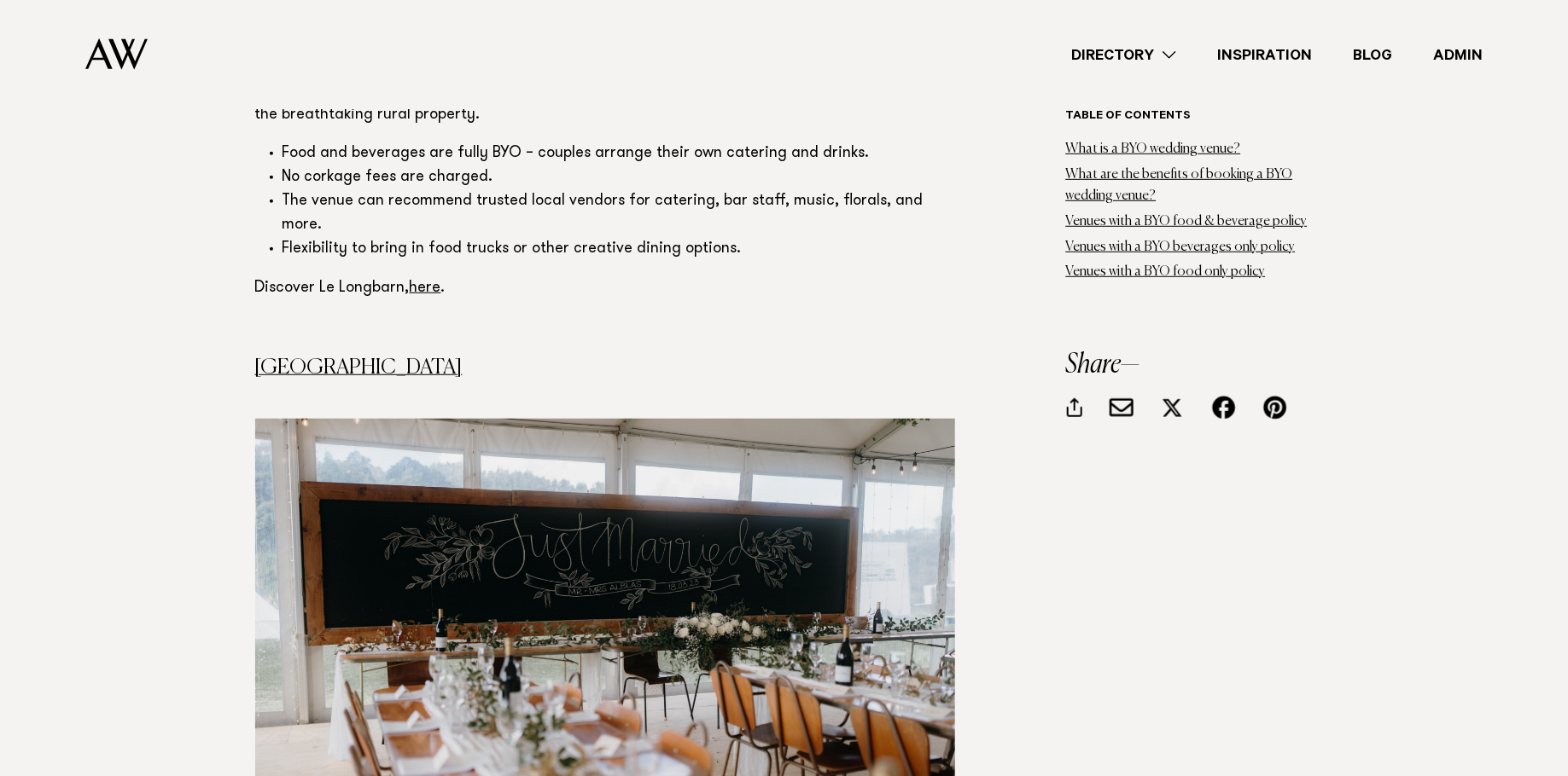
scroll to position [3388, 0]
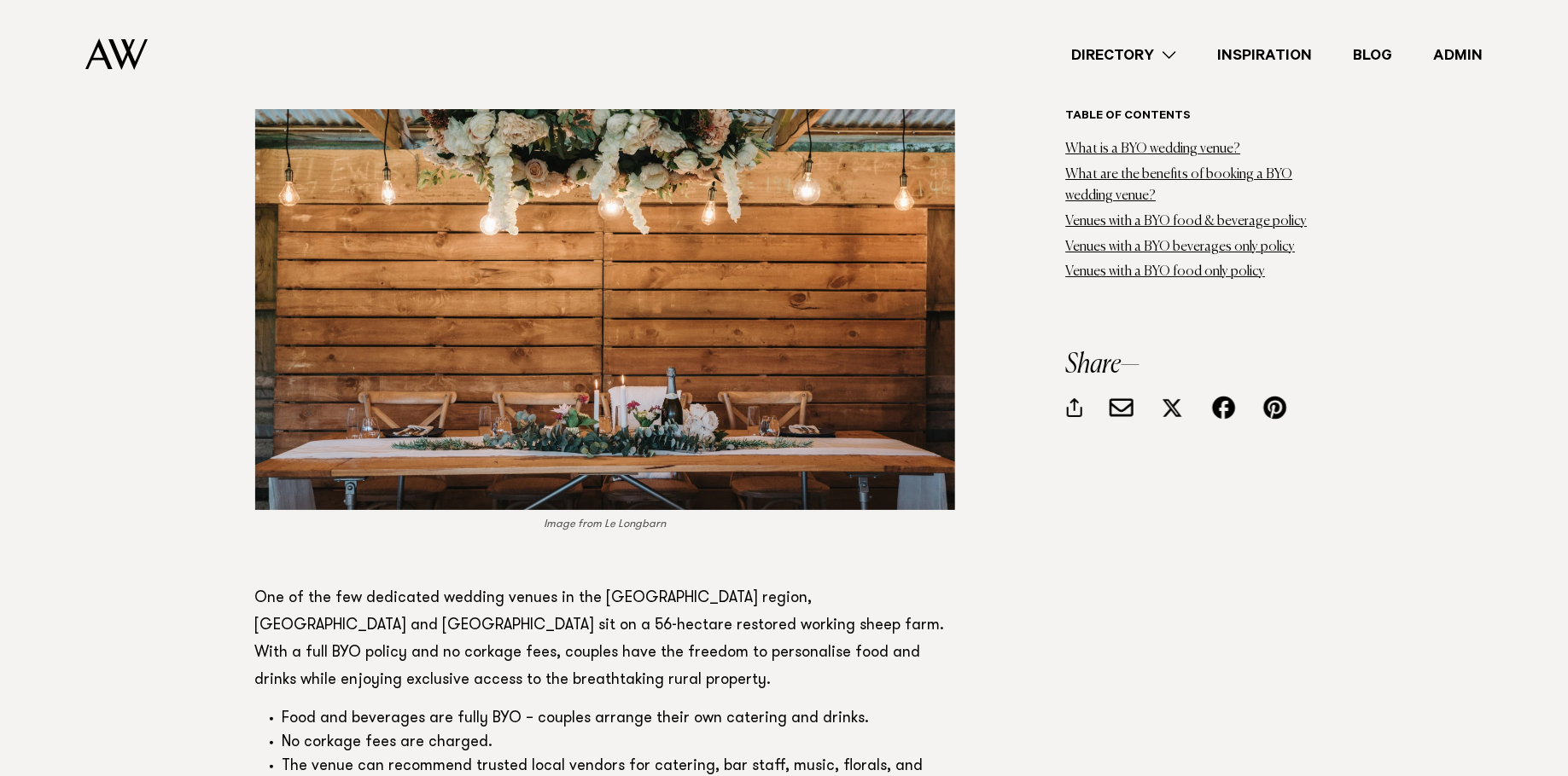
scroll to position [3135, 0]
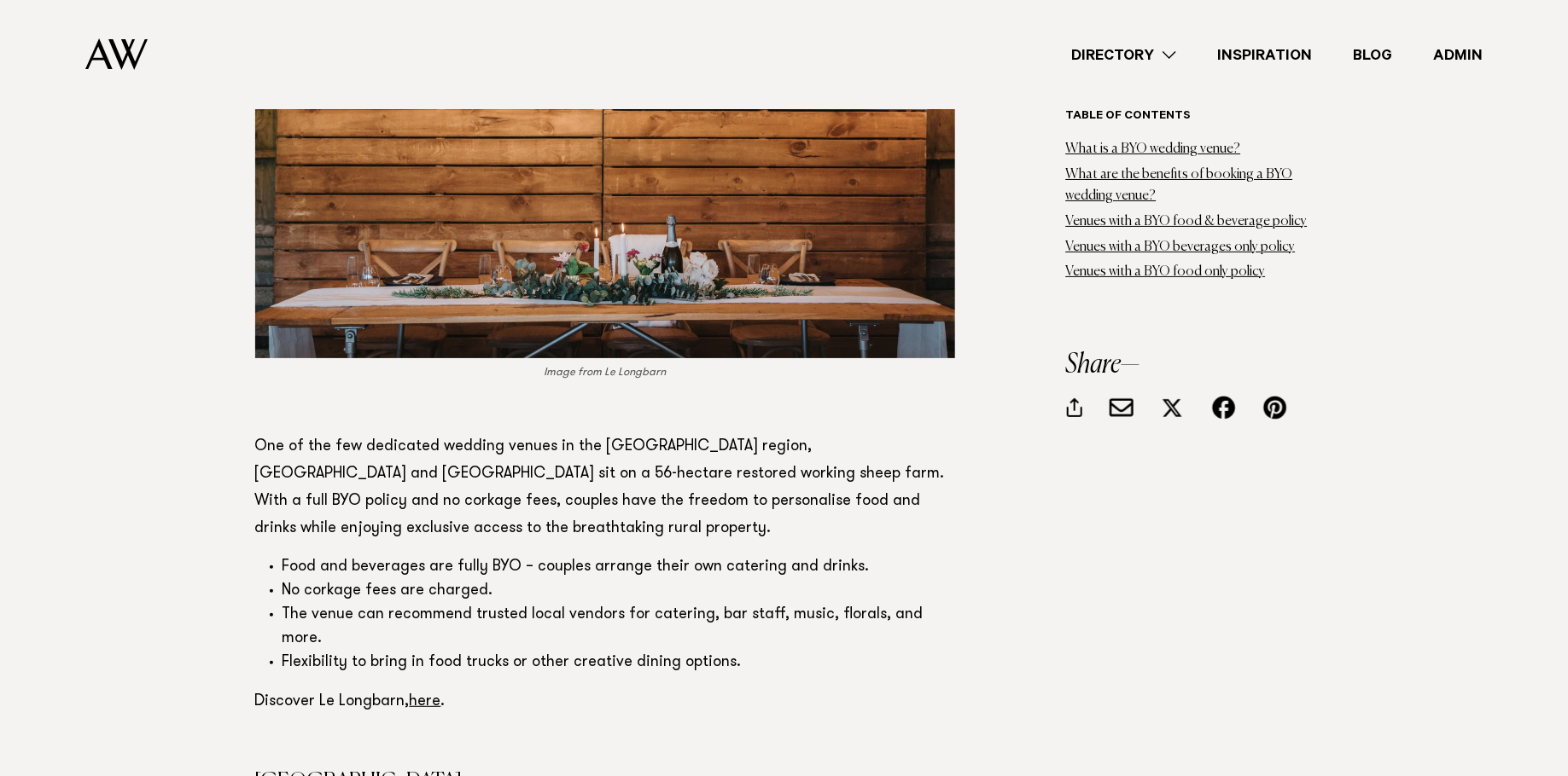
click at [674, 556] on li "Food and beverages are fully BYO – couples arrange their own catering and drink…" at bounding box center [618, 567] width 672 height 24
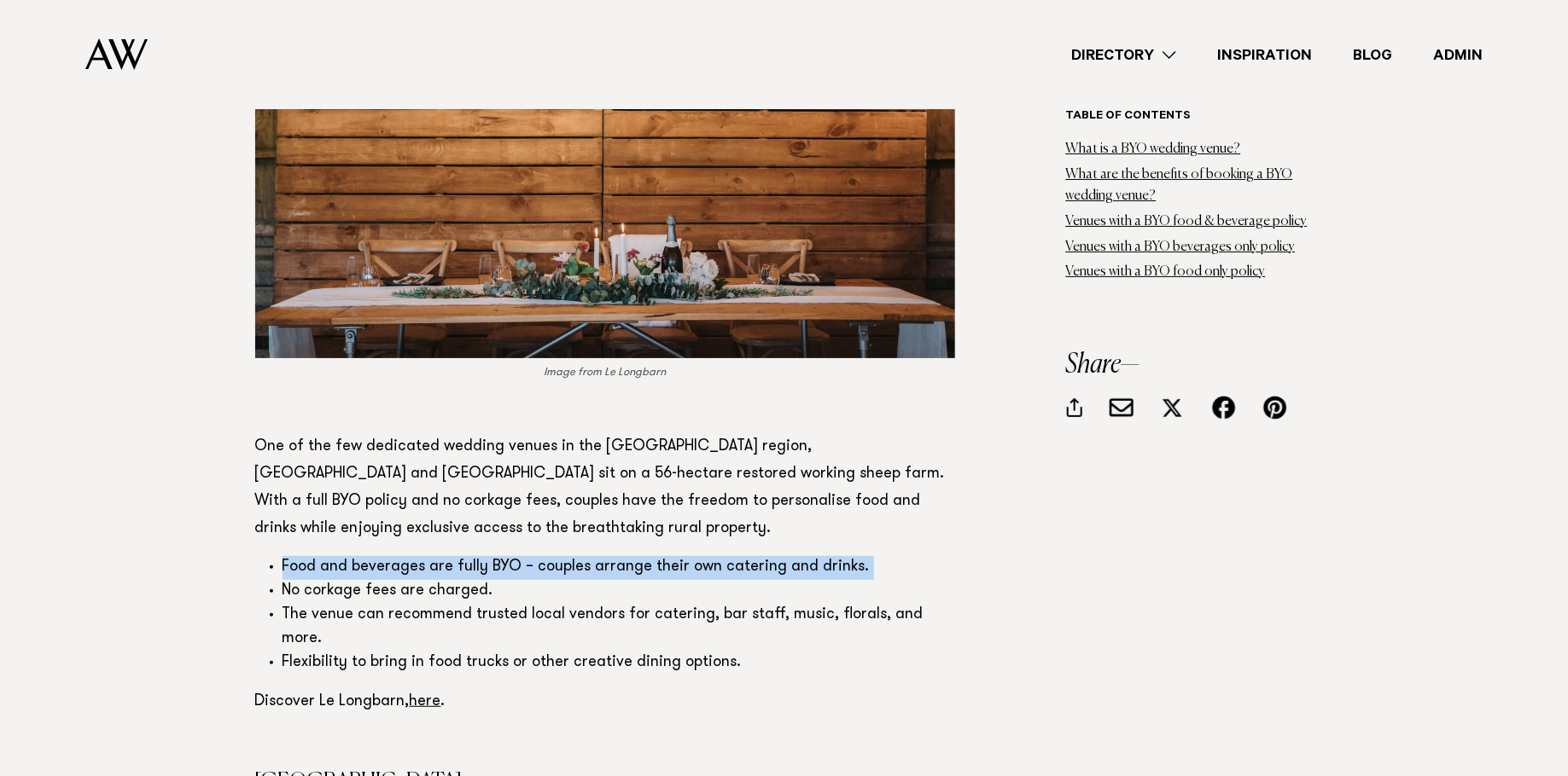
click at [652, 459] on p "One of the few dedicated wedding venues in the Kaipara Harbour region, Le Longb…" at bounding box center [606, 488] width 700 height 110
